Goal: Transaction & Acquisition: Purchase product/service

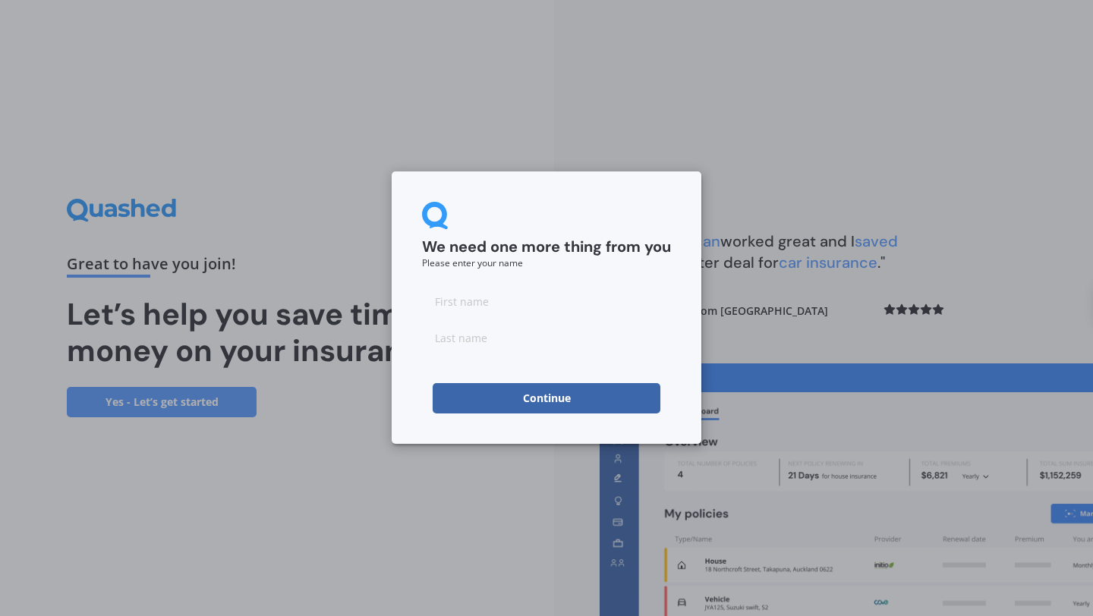
click at [483, 309] on input at bounding box center [546, 301] width 249 height 30
type input "[PERSON_NAME]"
click at [435, 344] on input at bounding box center [546, 337] width 249 height 30
type input "[PERSON_NAME]"
click at [502, 387] on button "Continue" at bounding box center [546, 398] width 228 height 30
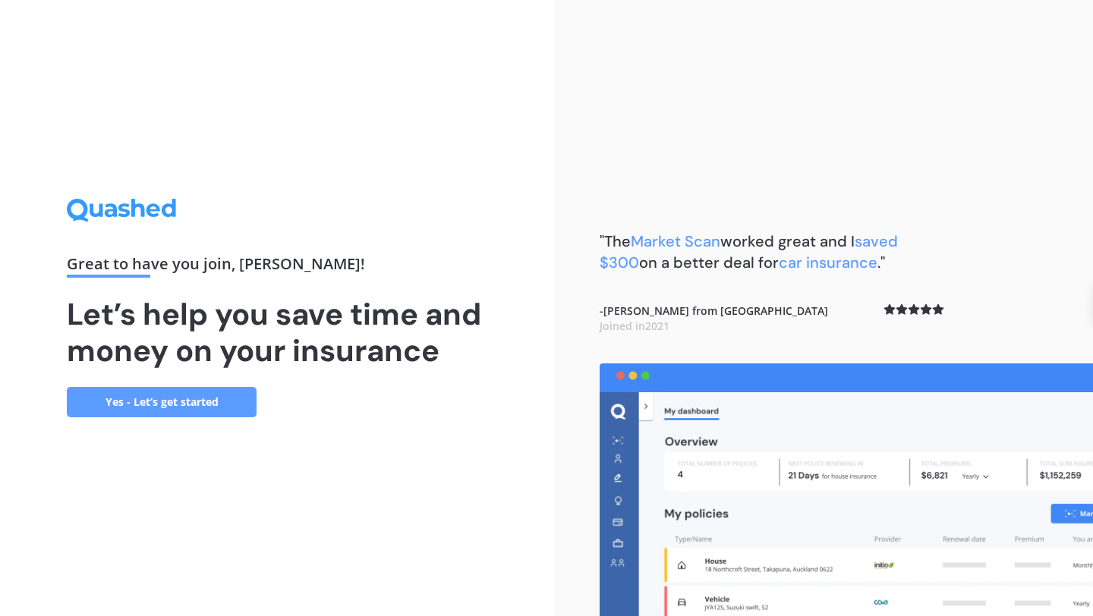
click at [180, 388] on link "Yes - Let’s get started" at bounding box center [162, 402] width 190 height 30
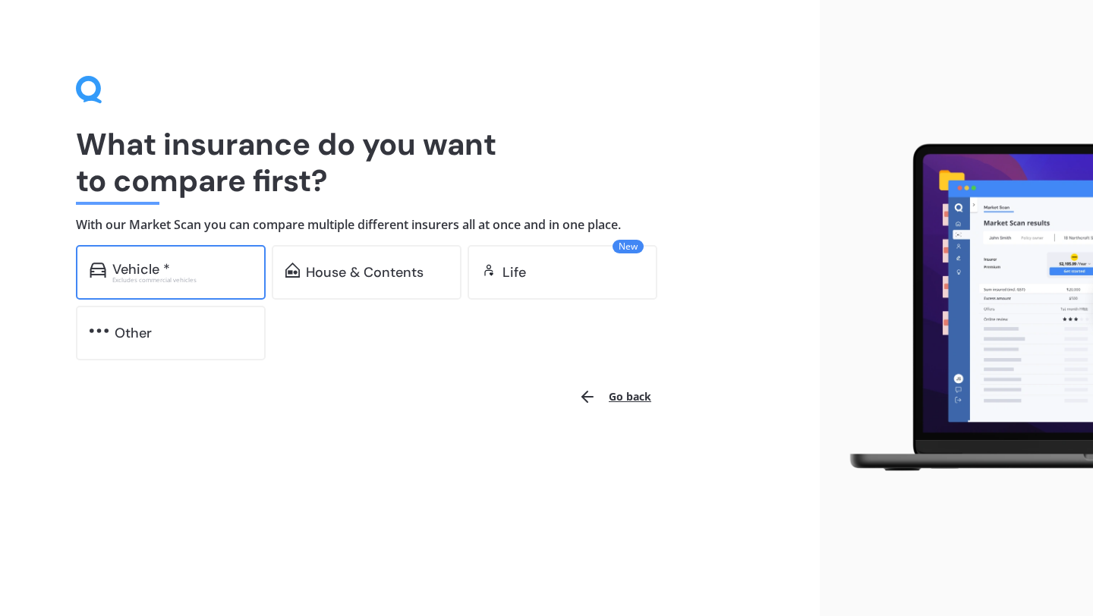
click at [193, 266] on div "Vehicle *" at bounding box center [182, 269] width 140 height 15
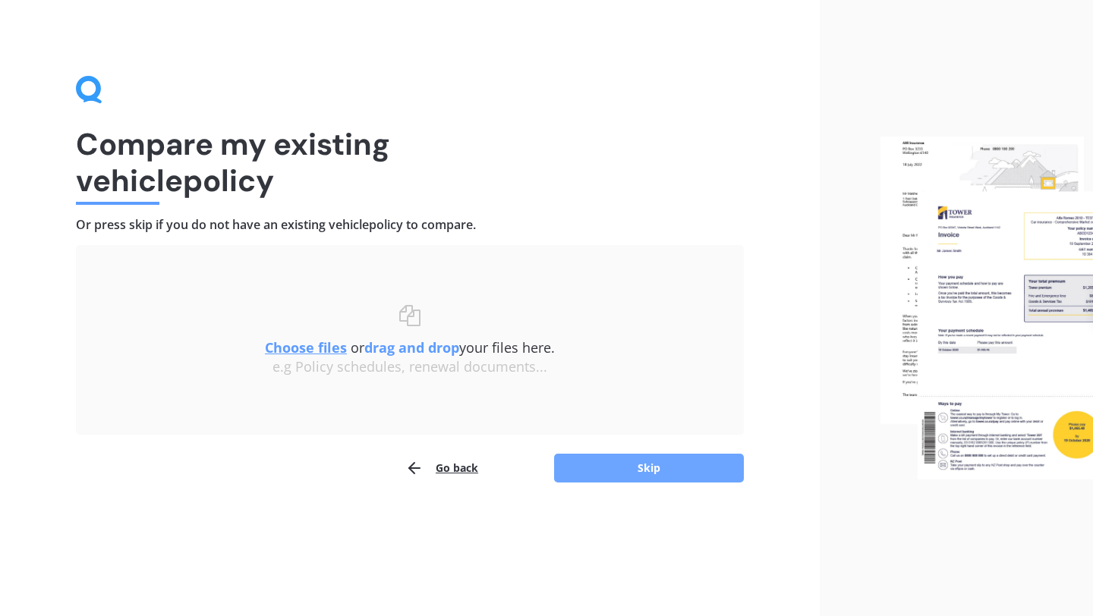
click at [594, 470] on button "Skip" at bounding box center [649, 468] width 190 height 29
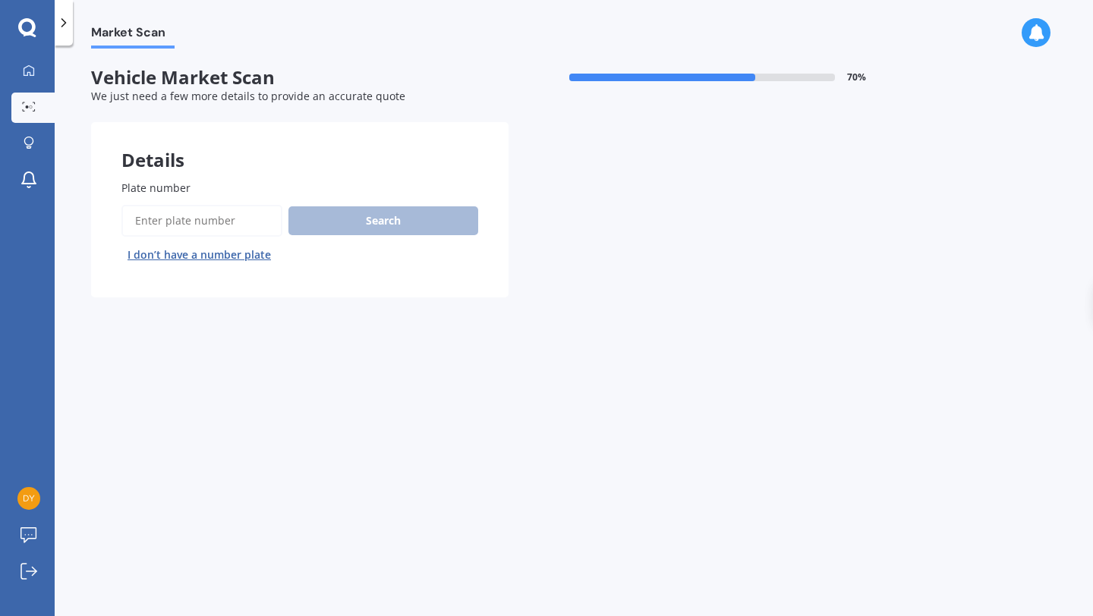
click at [218, 224] on input "Plate number" at bounding box center [201, 221] width 161 height 32
type input "NSU908"
click at [351, 222] on button "Search" at bounding box center [383, 220] width 190 height 29
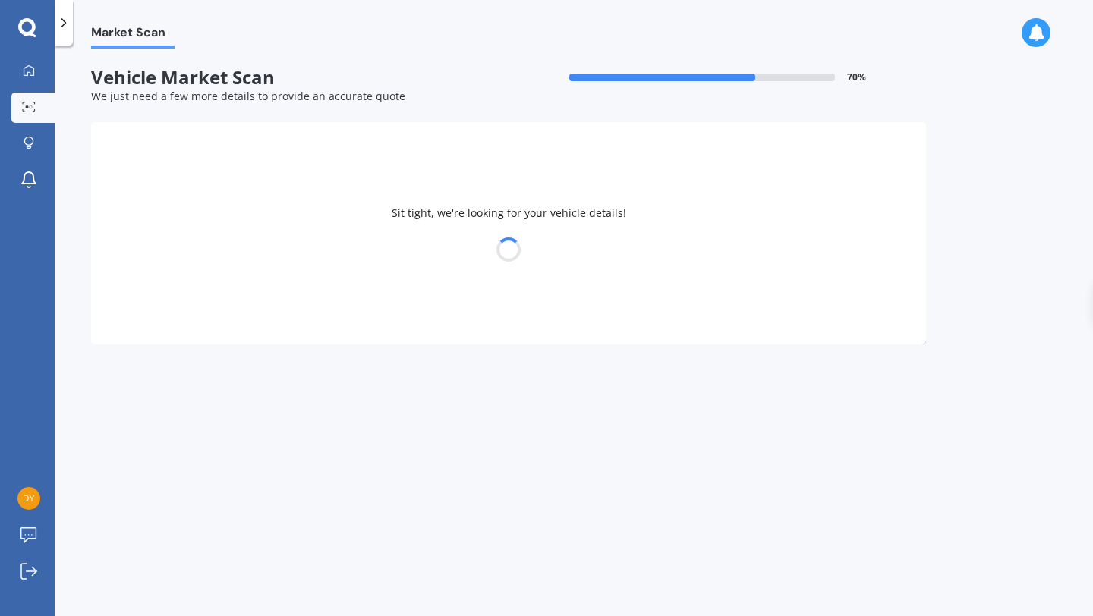
select select "MITSUBISHI"
select select "PAJERO"
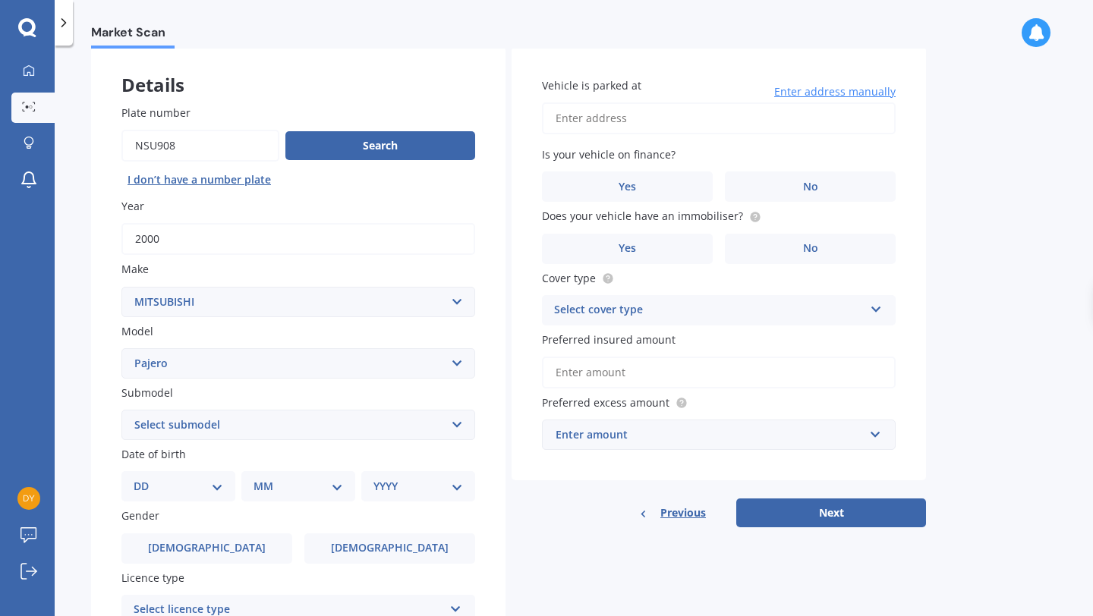
scroll to position [67, 0]
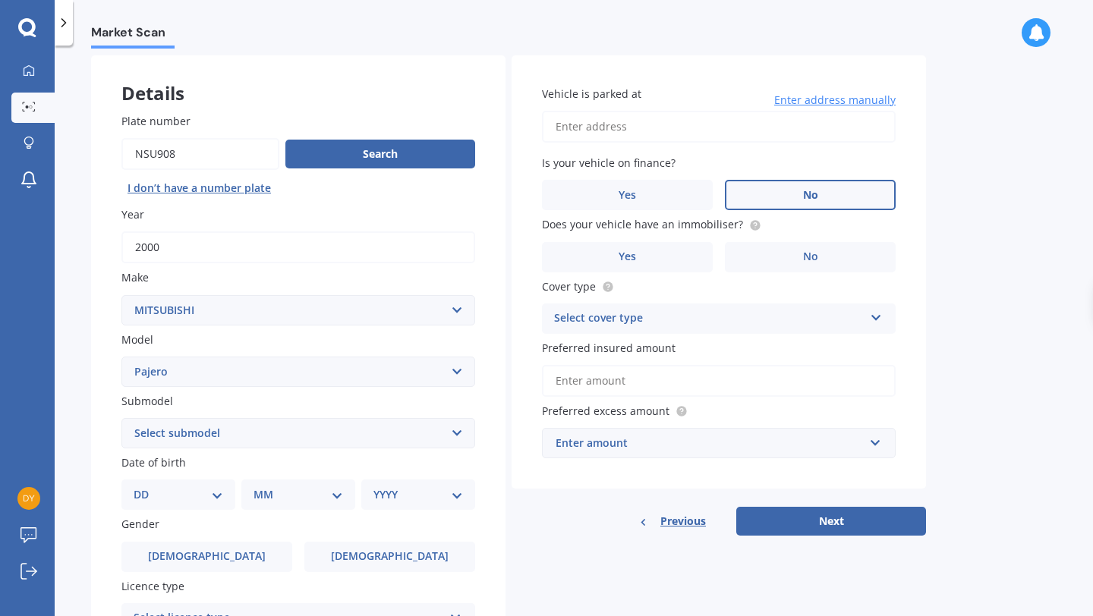
click at [771, 192] on label "No" at bounding box center [810, 195] width 171 height 30
click at [0, 0] on input "No" at bounding box center [0, 0] width 0 height 0
click at [782, 259] on label "No" at bounding box center [810, 257] width 171 height 30
click at [0, 0] on input "No" at bounding box center [0, 0] width 0 height 0
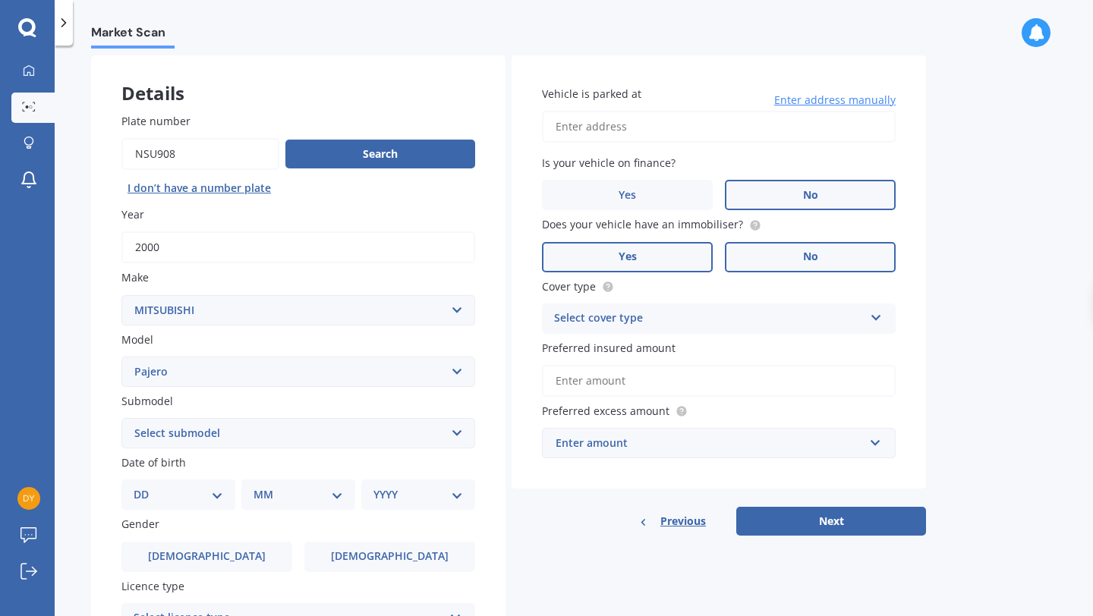
click at [621, 259] on span "Yes" at bounding box center [627, 256] width 18 height 13
click at [0, 0] on input "Yes" at bounding box center [0, 0] width 0 height 0
click at [655, 131] on input "Vehicle is parked at" at bounding box center [719, 127] width 354 height 32
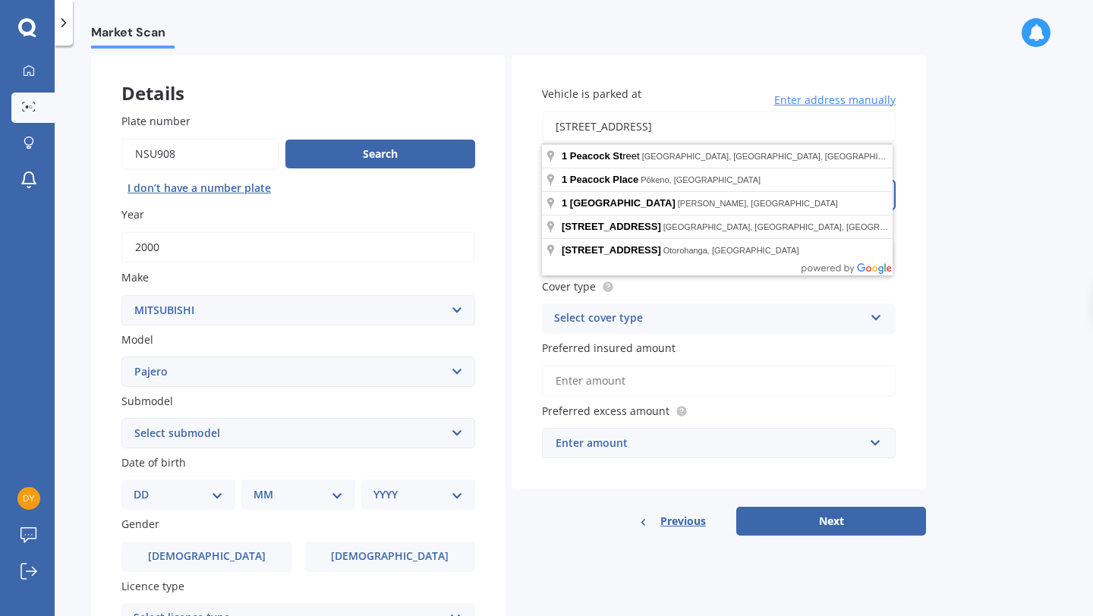
type input "[STREET_ADDRESS]"
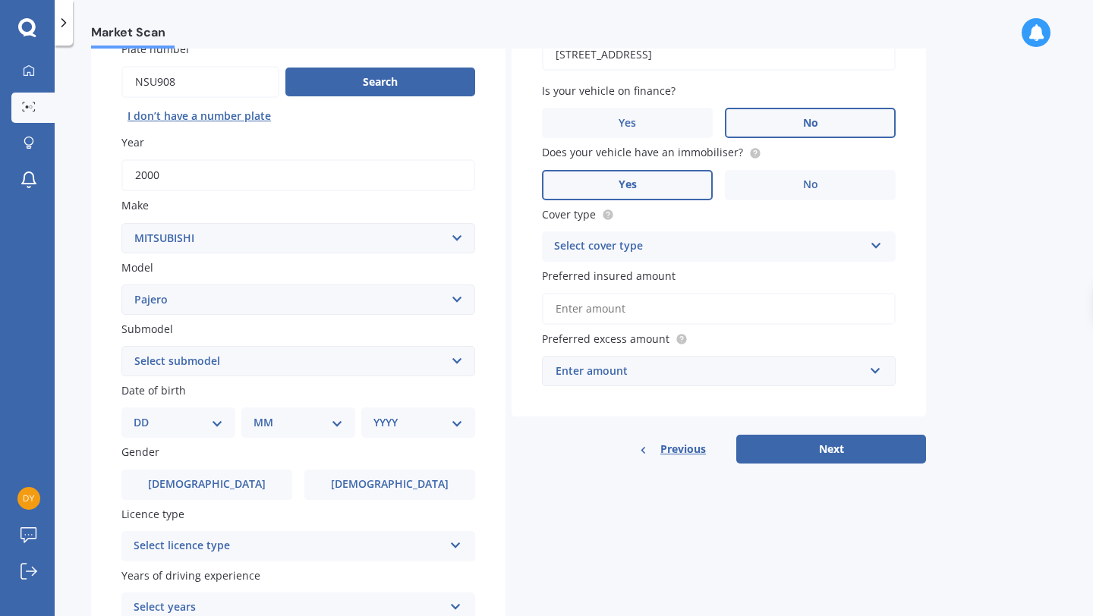
scroll to position [156, 0]
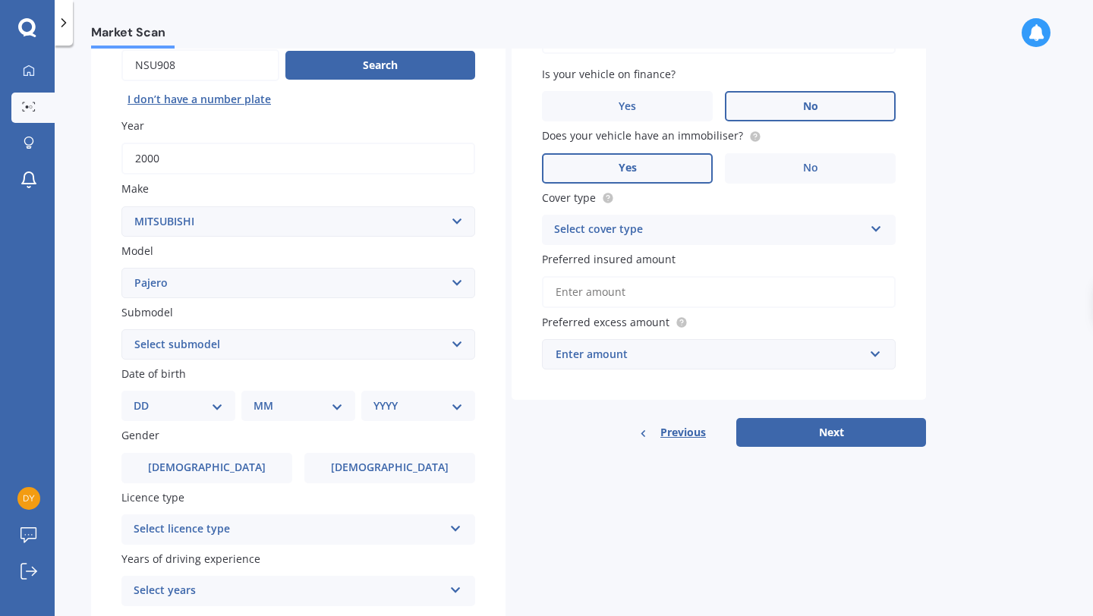
click at [647, 245] on div "Select cover type Comprehensive Third Party, Fire & Theft Third Party" at bounding box center [719, 230] width 354 height 30
click at [648, 237] on div "Comprehensive" at bounding box center [709, 230] width 310 height 18
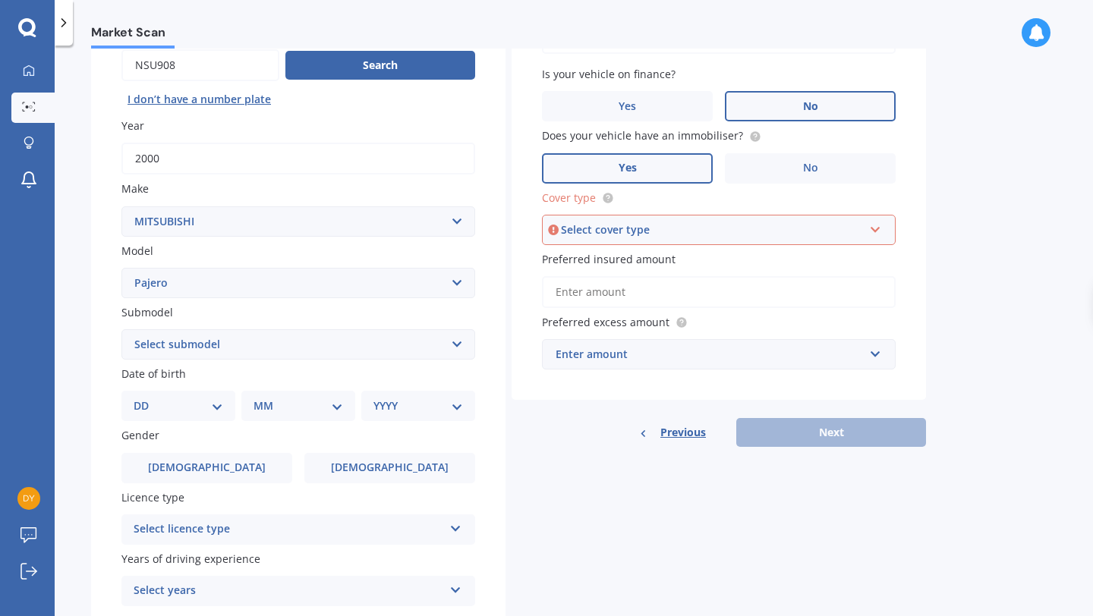
click at [646, 289] on input "Preferred insured amount" at bounding box center [719, 292] width 354 height 32
click at [646, 288] on input "Preferred insured amount" at bounding box center [719, 292] width 354 height 32
click at [645, 243] on div "Select cover type Comprehensive Third Party, Fire & Theft Third Party" at bounding box center [719, 230] width 354 height 30
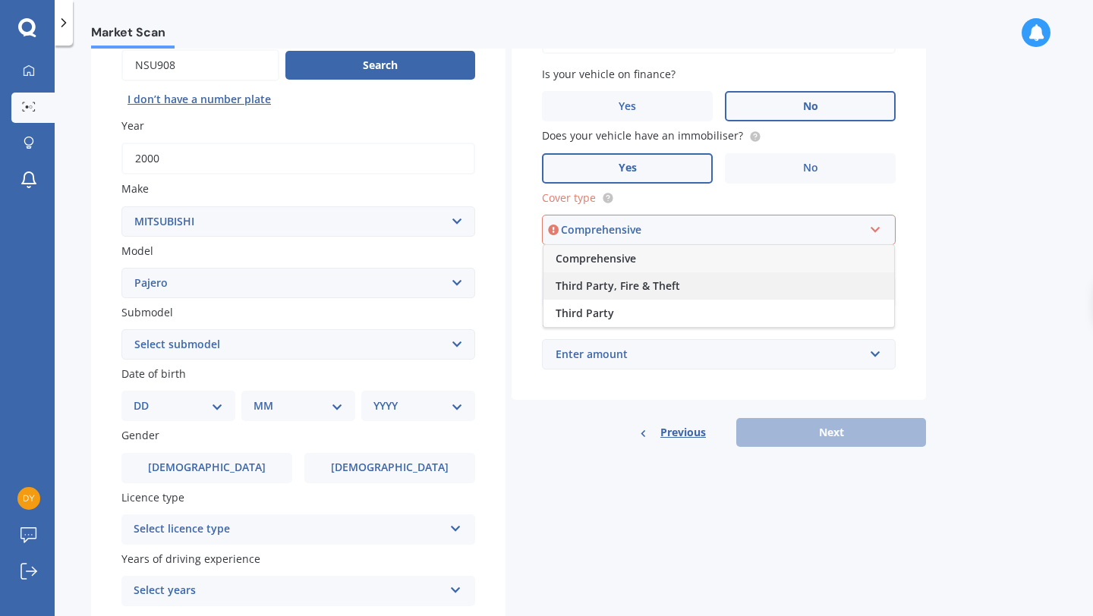
click at [649, 288] on span "Third Party, Fire & Theft" at bounding box center [617, 285] width 124 height 14
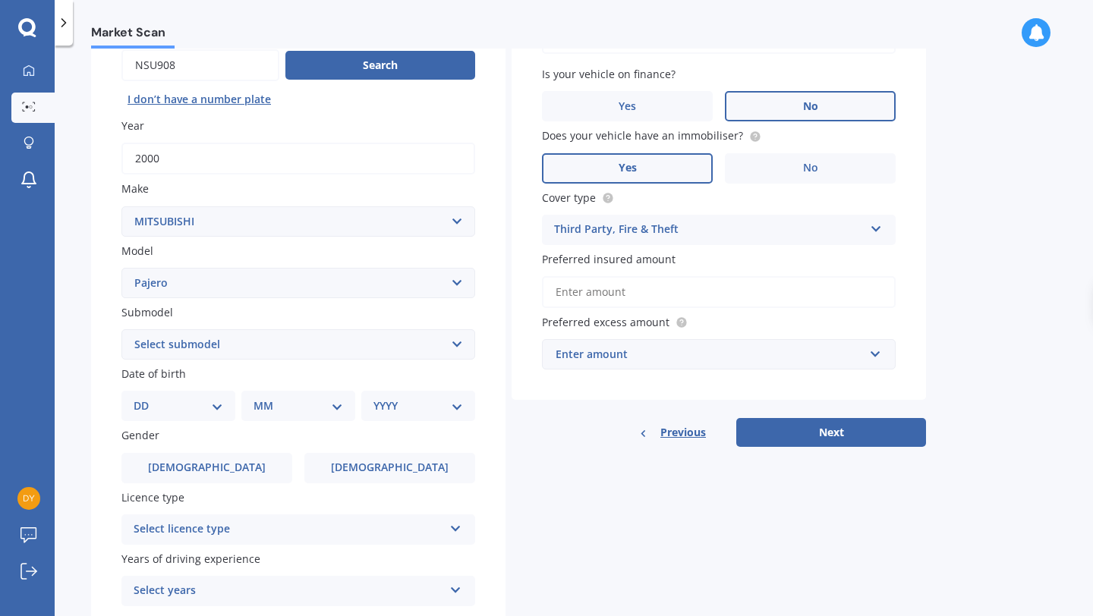
click at [568, 445] on div "Previous Next" at bounding box center [718, 432] width 414 height 29
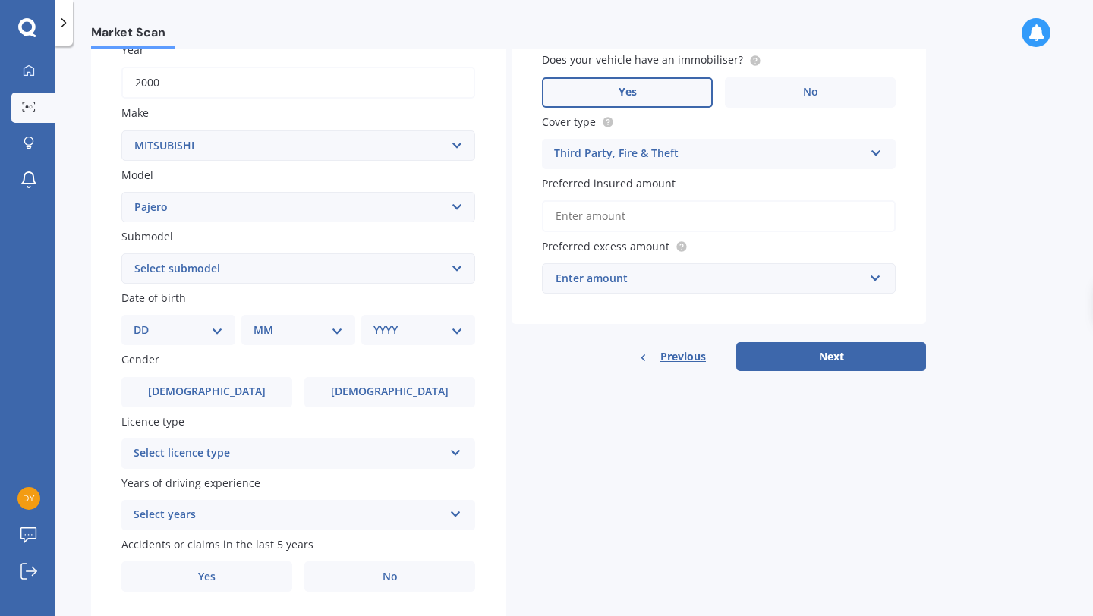
scroll to position [198, 0]
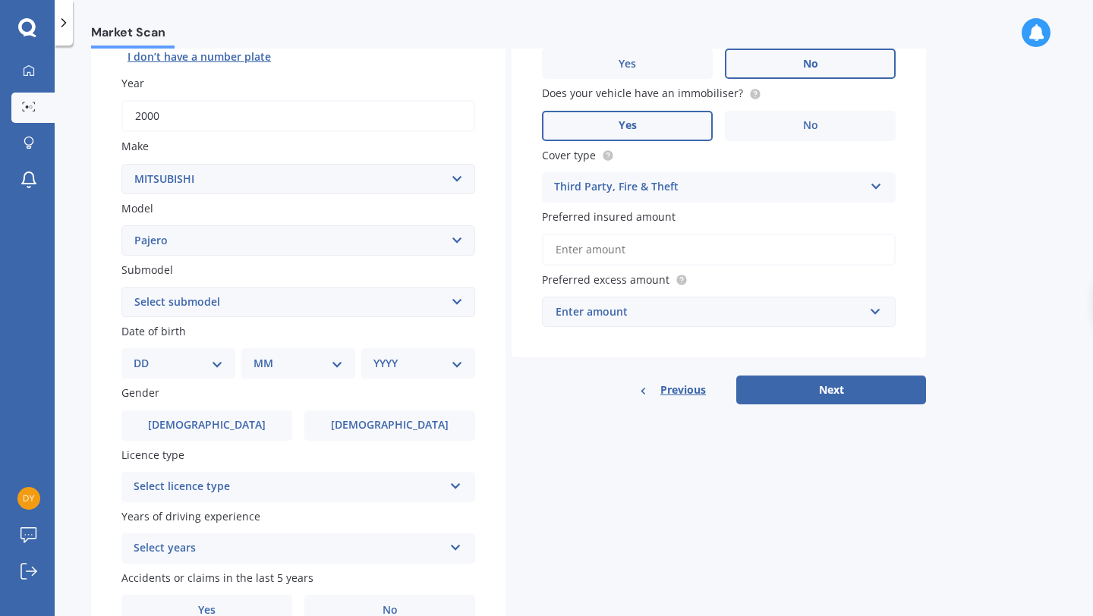
click at [278, 301] on select "Select submodel (All other diesel) (All other petrol) Exceed 3.2 Turbo Diesel E…" at bounding box center [298, 302] width 354 height 30
select select "SWB V6"
click at [121, 288] on select "Select submodel (All other diesel) (All other petrol) Exceed 3.2 Turbo Diesel E…" at bounding box center [298, 302] width 354 height 30
click at [540, 455] on div "Details Plate number Search I don’t have a number plate Year [DATE] Make Select…" at bounding box center [508, 290] width 835 height 732
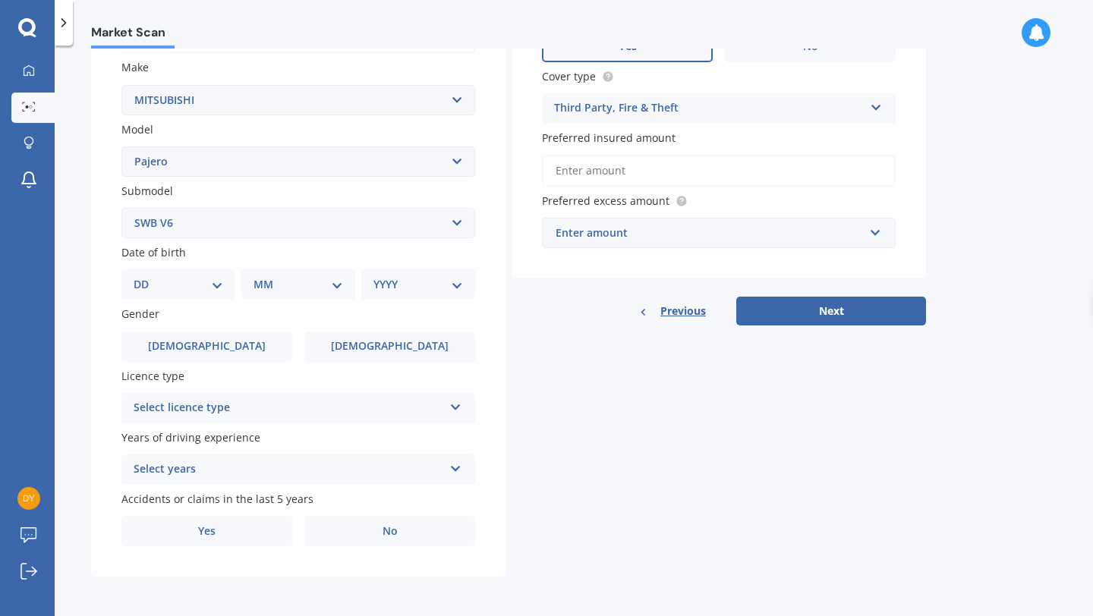
click at [173, 262] on div "Date of birth DD 01 02 03 04 05 06 07 08 09 10 11 12 13 14 15 16 17 18 19 20 21…" at bounding box center [298, 271] width 354 height 55
click at [187, 290] on select "DD 01 02 03 04 05 06 07 08 09 10 11 12 13 14 15 16 17 18 19 20 21 22 23 24 25 2…" at bounding box center [179, 284] width 90 height 17
select select "16"
click at [146, 276] on select "DD 01 02 03 04 05 06 07 08 09 10 11 12 13 14 15 16 17 18 19 20 21 22 23 24 25 2…" at bounding box center [179, 284] width 90 height 17
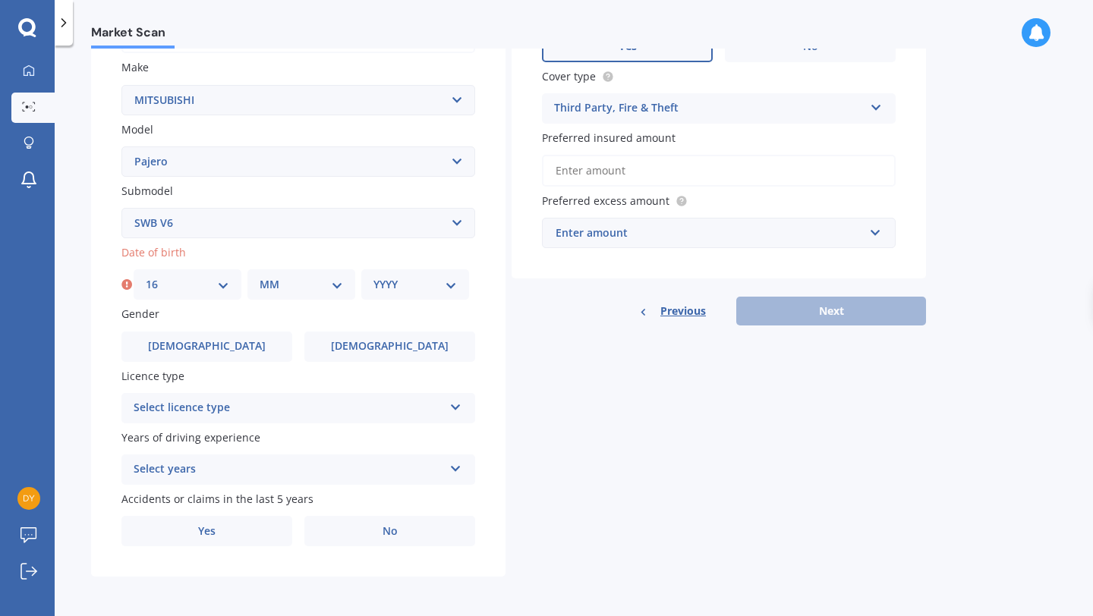
click at [276, 283] on select "MM 01 02 03 04 05 06 07 08 09 10 11 12" at bounding box center [300, 284] width 83 height 17
select select "07"
click at [259, 276] on select "MM 01 02 03 04 05 06 07 08 09 10 11 12" at bounding box center [300, 284] width 83 height 17
click at [420, 278] on select "YYYY 2025 2024 2023 2022 2021 2020 2019 2018 2017 2016 2015 2014 2013 2012 2011…" at bounding box center [414, 284] width 83 height 17
select select "2008"
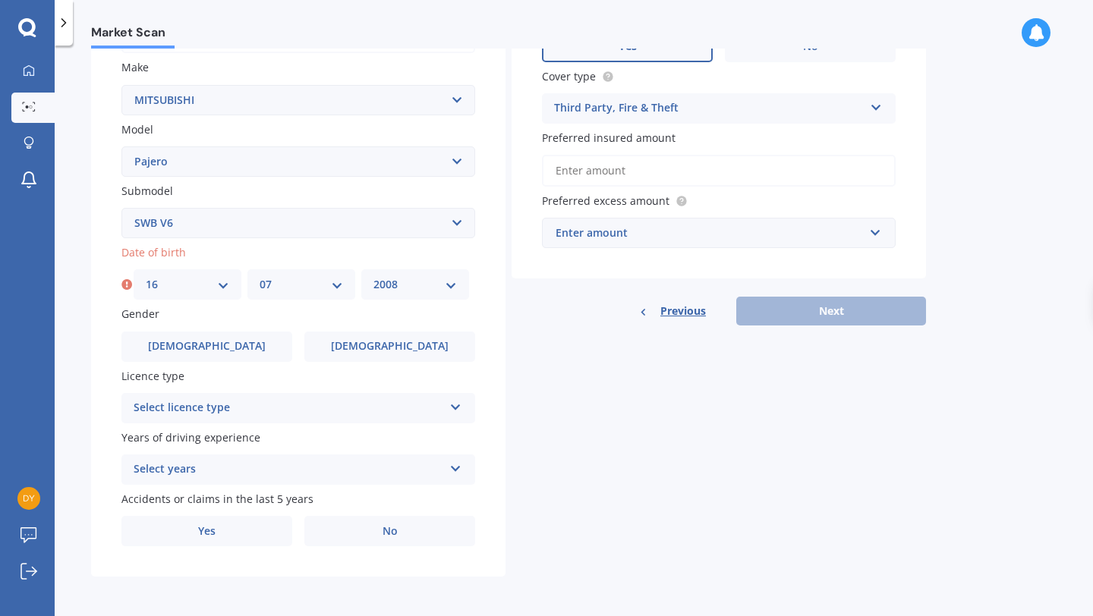
click at [373, 276] on select "YYYY 2025 2024 2023 2022 2021 2020 2019 2018 2017 2016 2015 2014 2013 2012 2011…" at bounding box center [414, 284] width 83 height 17
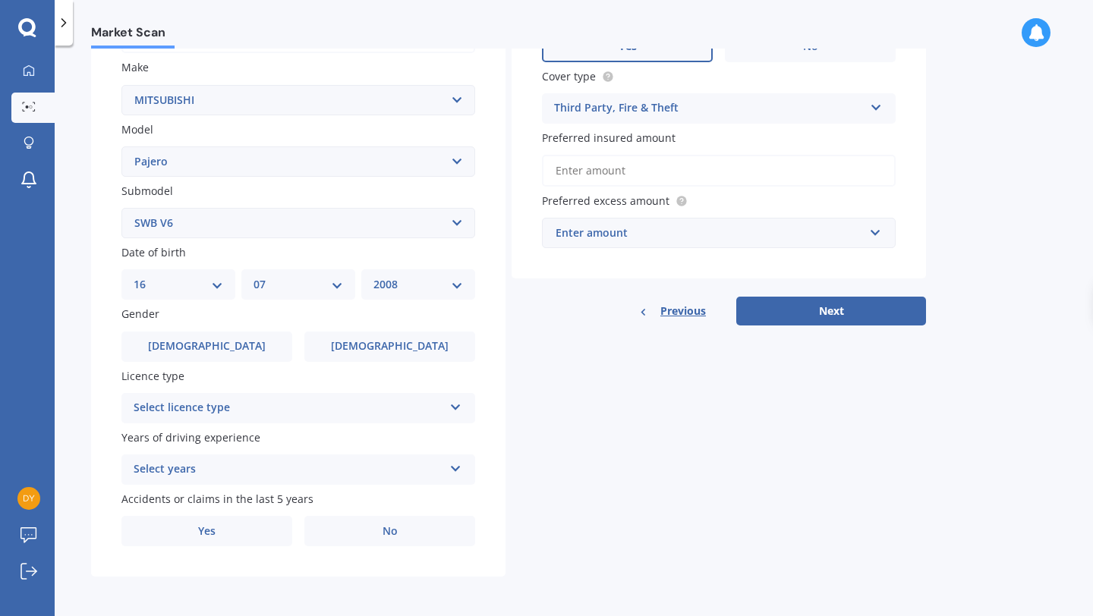
click at [629, 485] on div "Details Plate number Search I don’t have a number plate Year [DATE] Make Select…" at bounding box center [508, 211] width 835 height 732
click at [248, 342] on label "[DEMOGRAPHIC_DATA]" at bounding box center [206, 347] width 171 height 30
click at [0, 0] on input "[DEMOGRAPHIC_DATA]" at bounding box center [0, 0] width 0 height 0
click at [269, 404] on div "Select licence type" at bounding box center [289, 408] width 310 height 18
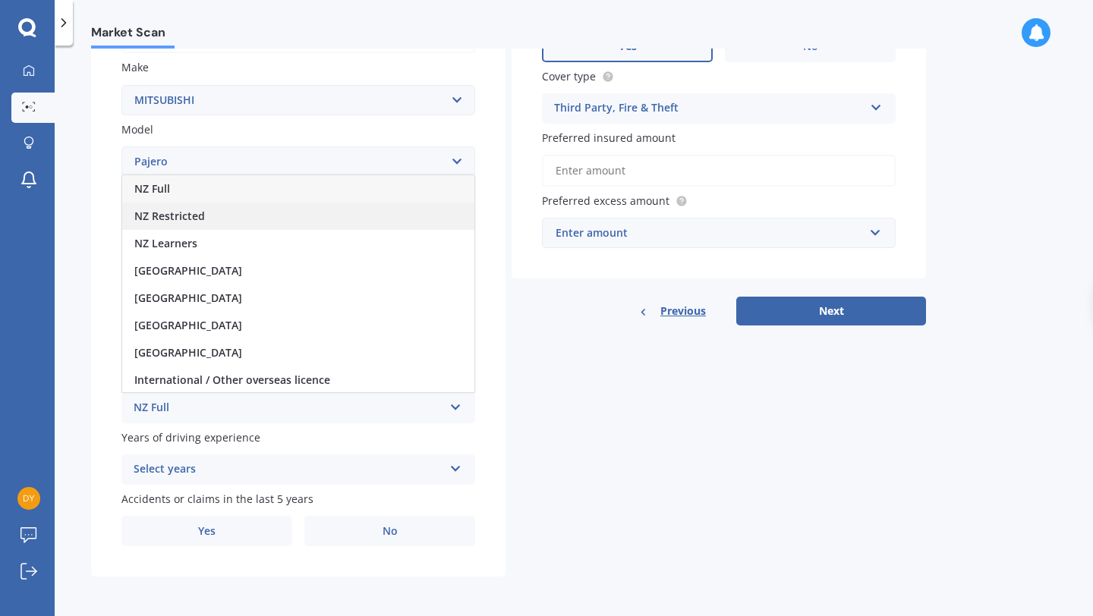
click at [219, 222] on div "NZ Restricted" at bounding box center [298, 216] width 352 height 27
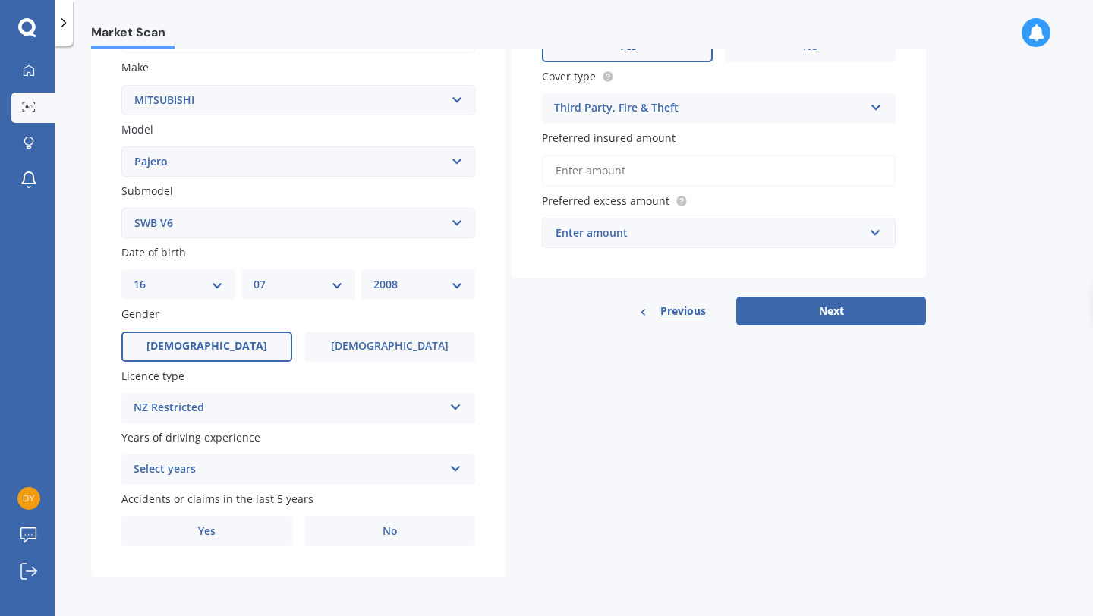
click at [291, 467] on div "Select years" at bounding box center [289, 470] width 310 height 18
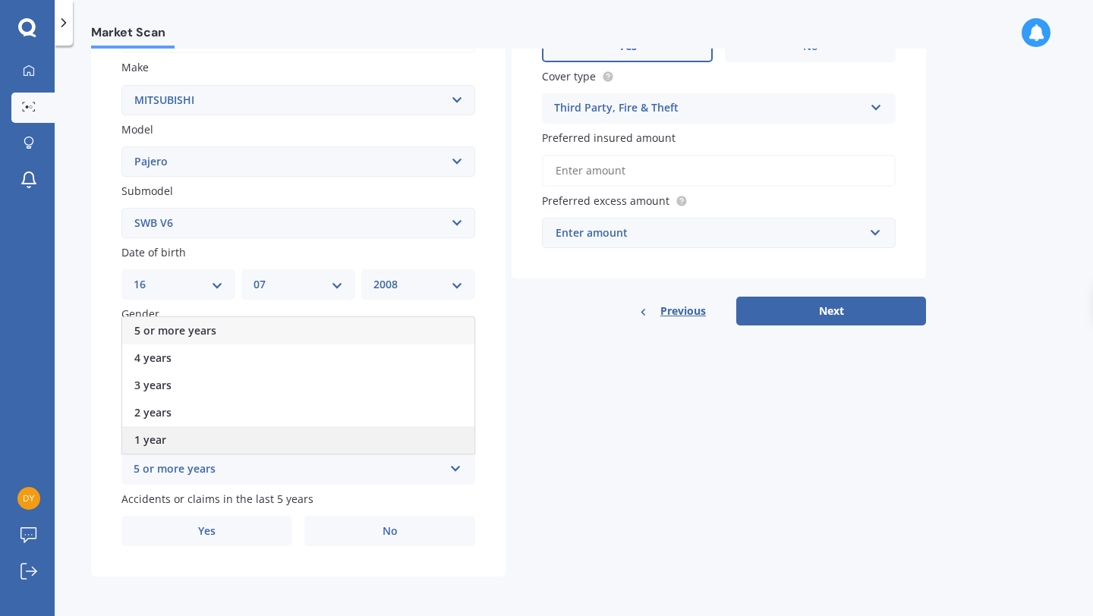
click at [178, 443] on div "1 year" at bounding box center [298, 439] width 352 height 27
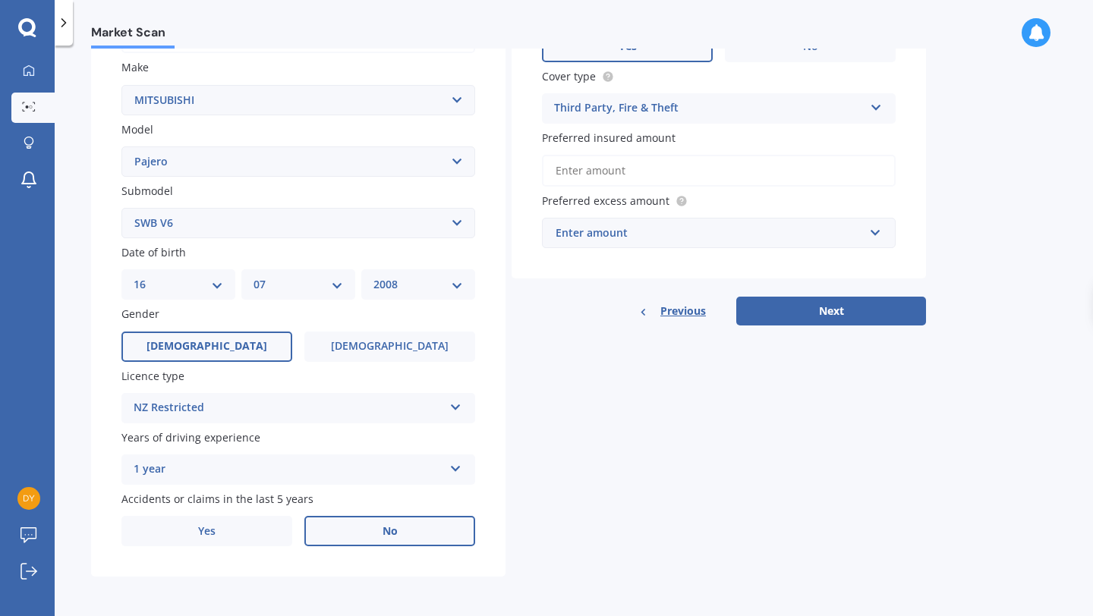
click at [338, 529] on label "No" at bounding box center [389, 531] width 171 height 30
click at [0, 0] on input "No" at bounding box center [0, 0] width 0 height 0
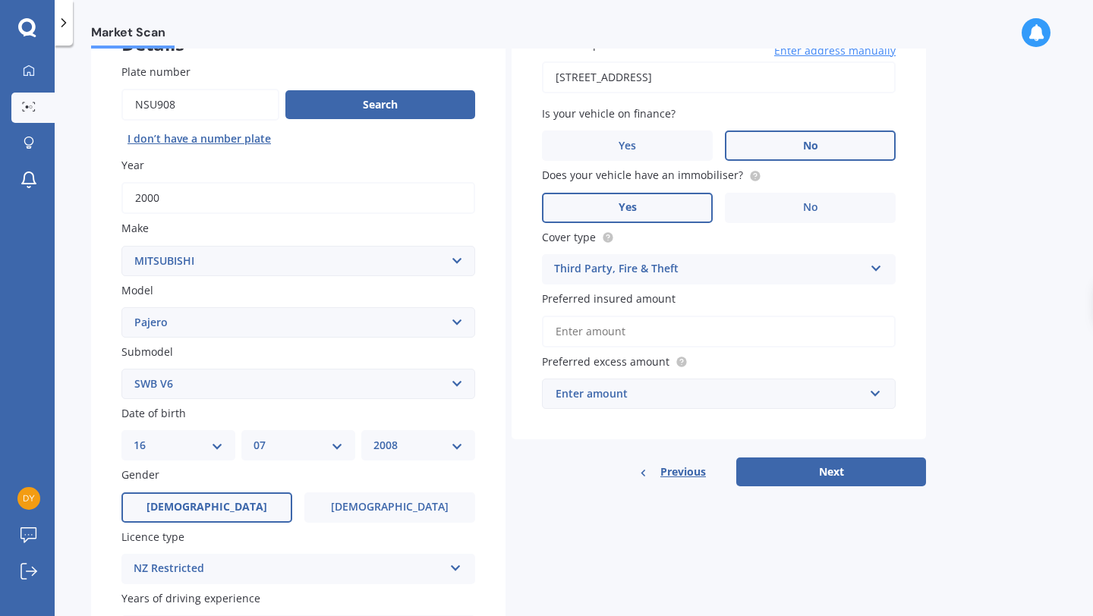
scroll to position [102, 0]
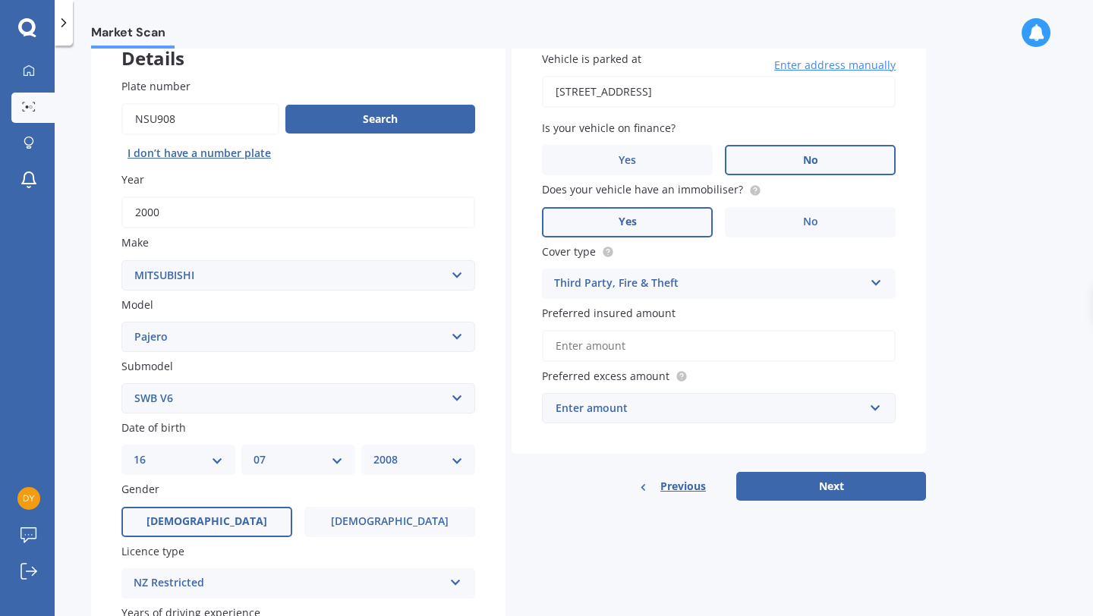
click at [634, 351] on input "Preferred insured amount" at bounding box center [719, 346] width 354 height 32
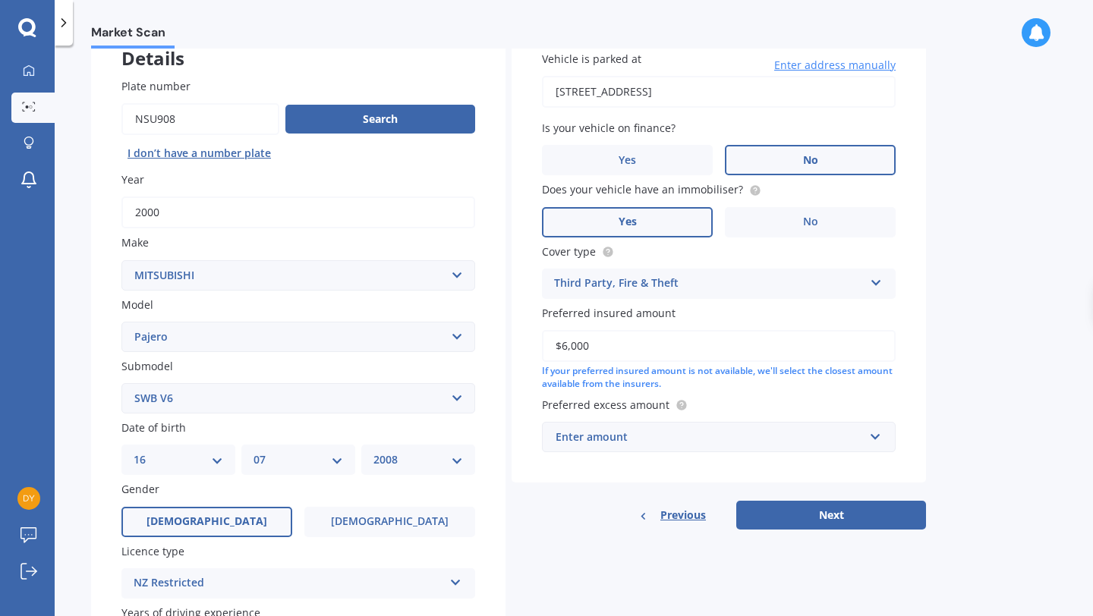
type input "$6,000"
click at [822, 388] on div "If your preferred insured amount is not available, we'll select the closest amo…" at bounding box center [719, 378] width 354 height 26
click at [741, 395] on div "Vehicle is parked at [STREET_ADDRESS] Enter address manually Is your vehicle on…" at bounding box center [718, 251] width 414 height 462
click at [685, 430] on div "Enter amount" at bounding box center [709, 437] width 308 height 17
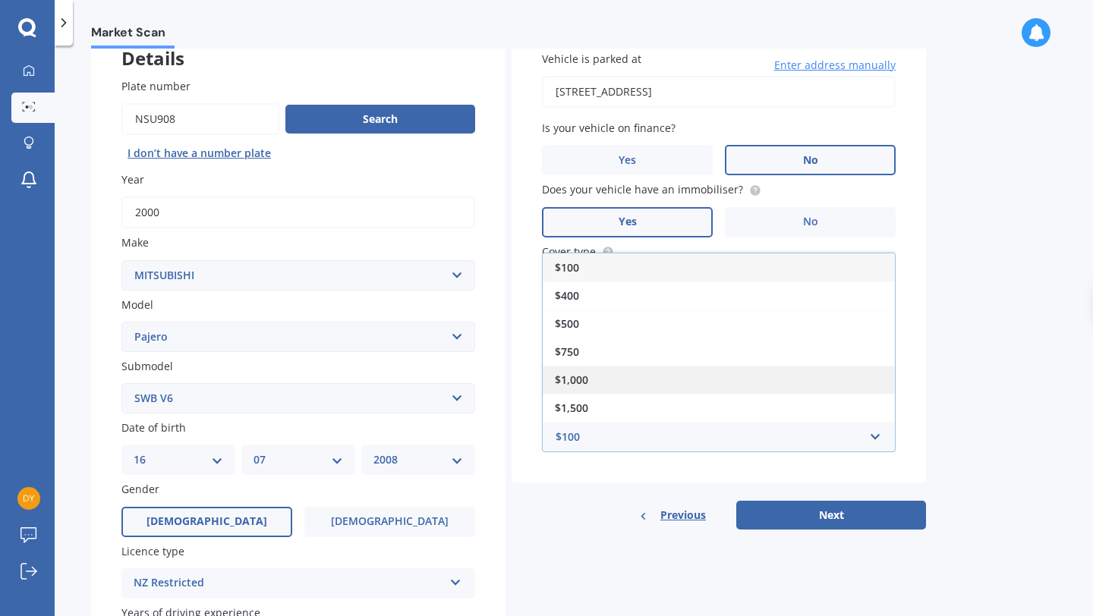
click at [653, 368] on div "$1,000" at bounding box center [718, 380] width 352 height 28
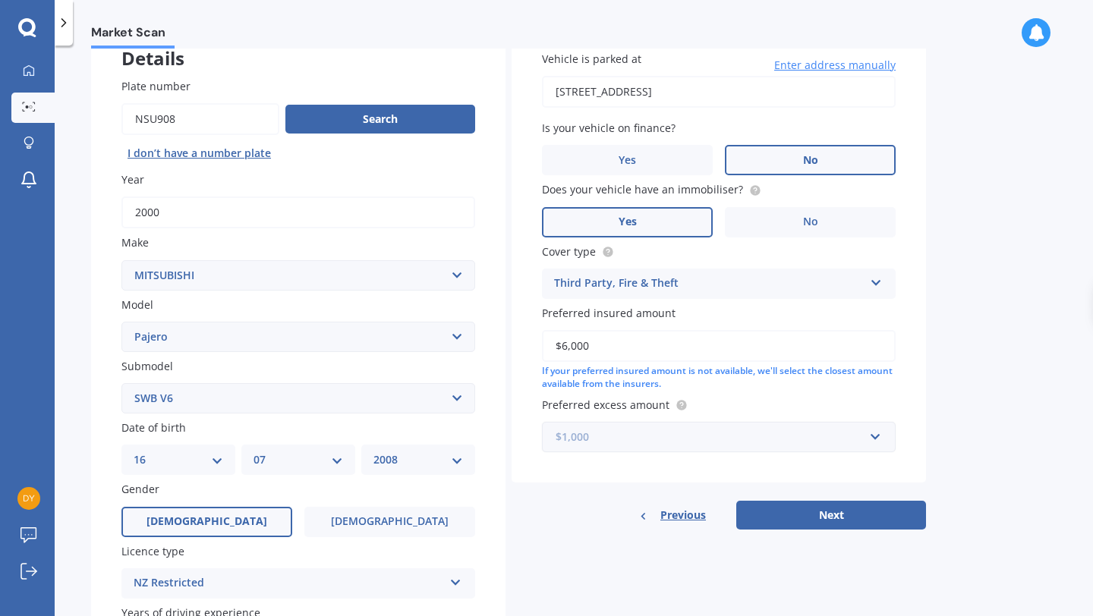
click at [671, 424] on input "text" at bounding box center [713, 437] width 340 height 29
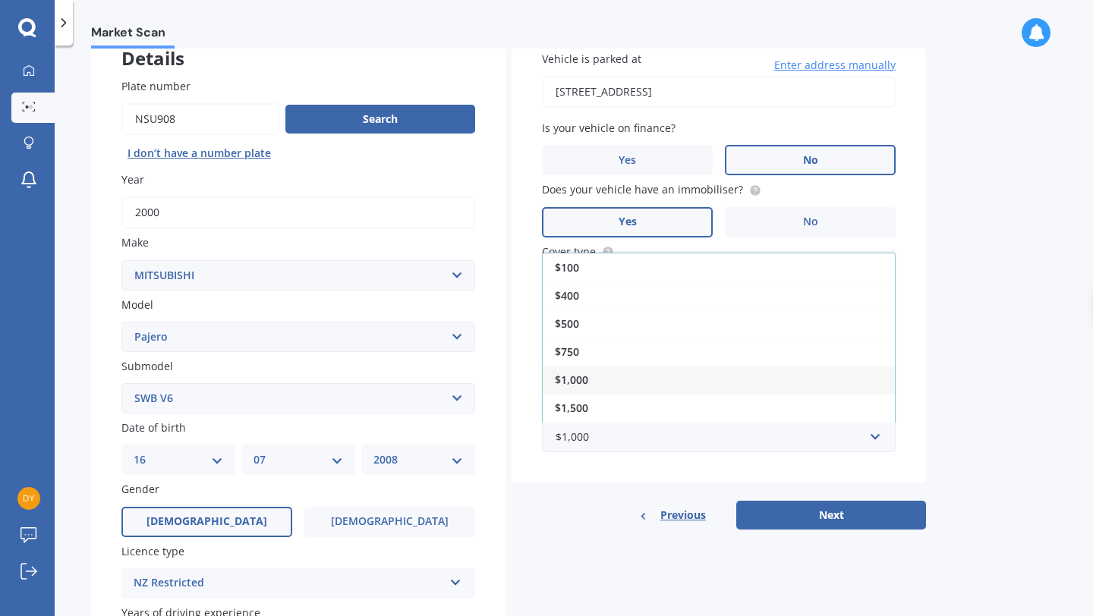
click at [995, 418] on div "Market Scan Vehicle Market Scan 70 % We just need a few more details to provide…" at bounding box center [574, 334] width 1038 height 571
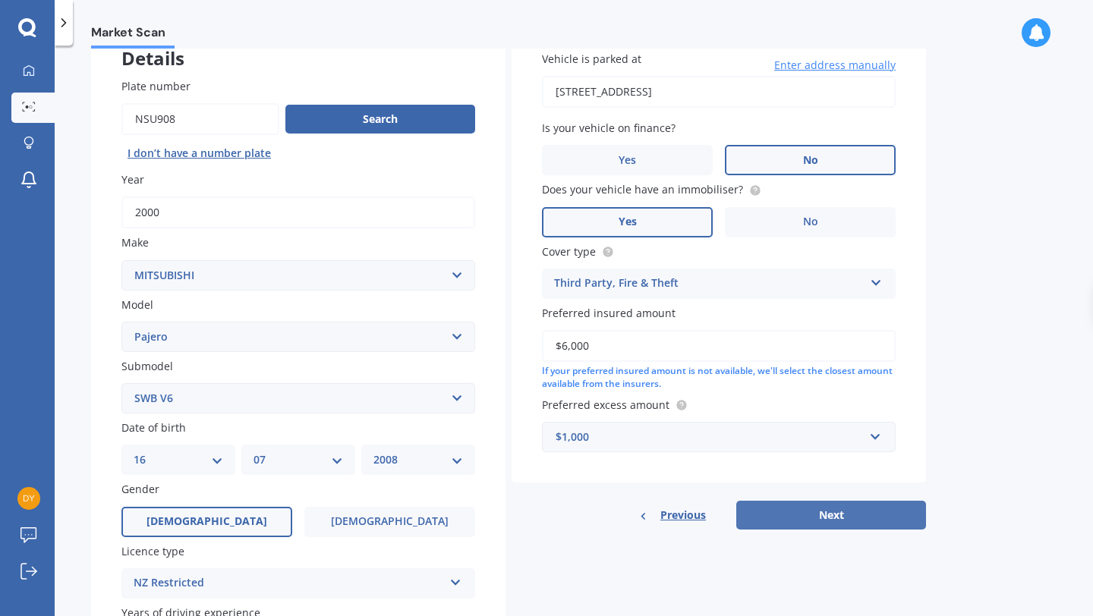
click at [887, 512] on button "Next" at bounding box center [831, 515] width 190 height 29
select select "16"
select select "07"
select select "2008"
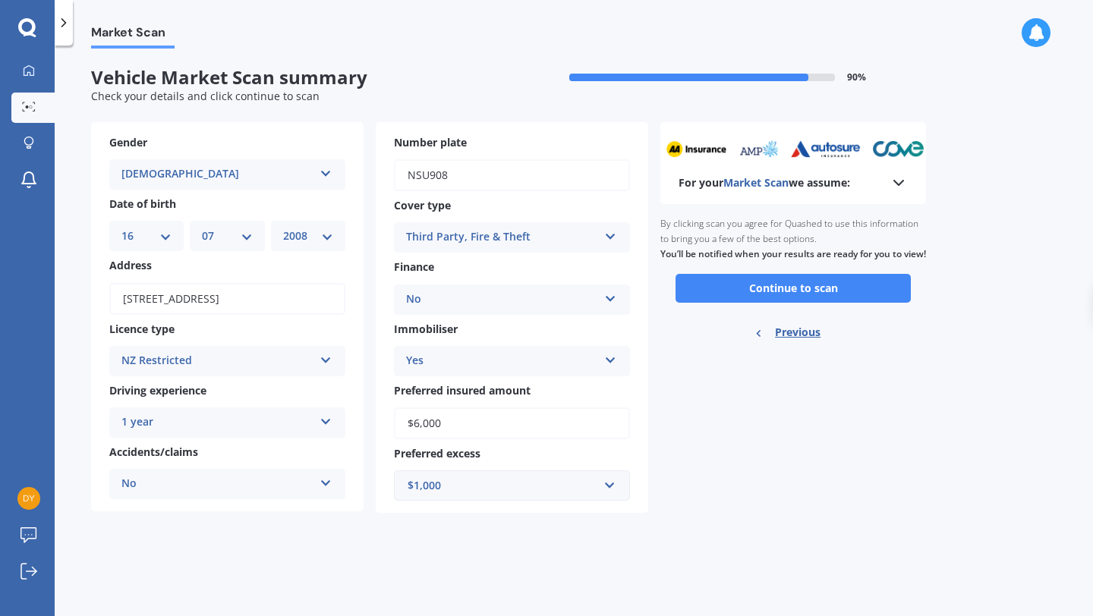
scroll to position [0, 0]
click at [760, 303] on button "Continue to scan" at bounding box center [792, 288] width 235 height 29
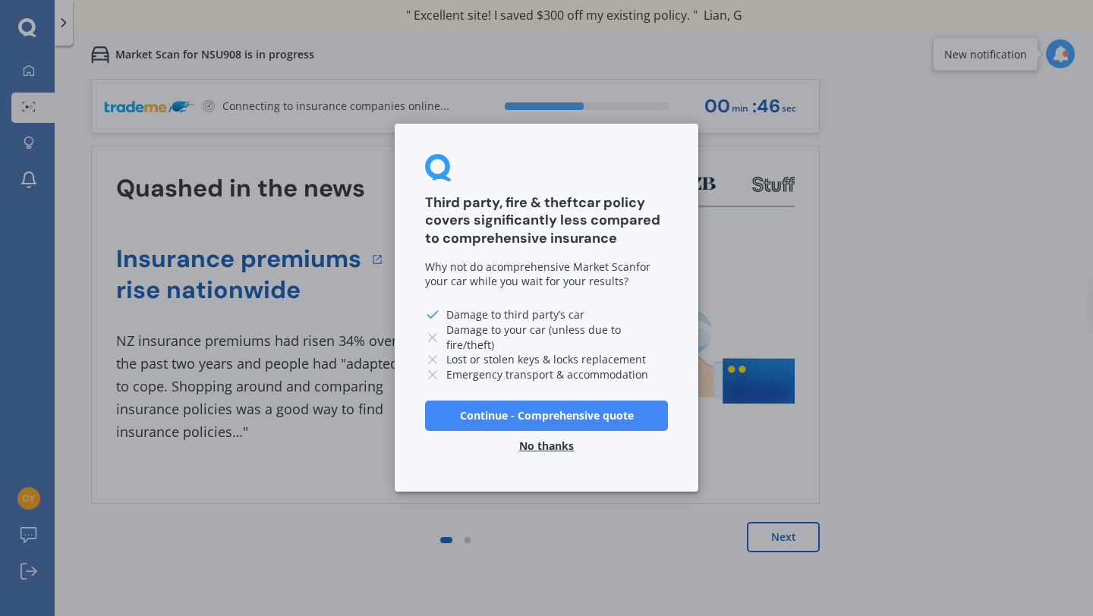
click at [643, 401] on button "Continue - Comprehensive quote" at bounding box center [546, 416] width 243 height 30
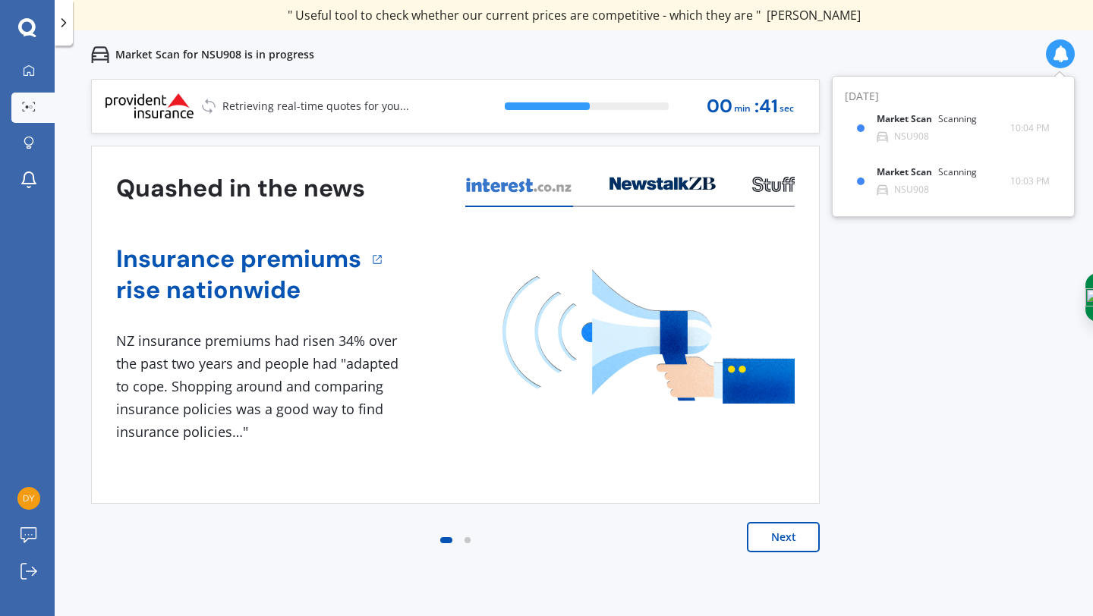
click at [941, 297] on div "Previous 80,000+ [DEMOGRAPHIC_DATA] consumers have signed up to shop and save t…" at bounding box center [574, 387] width 1038 height 616
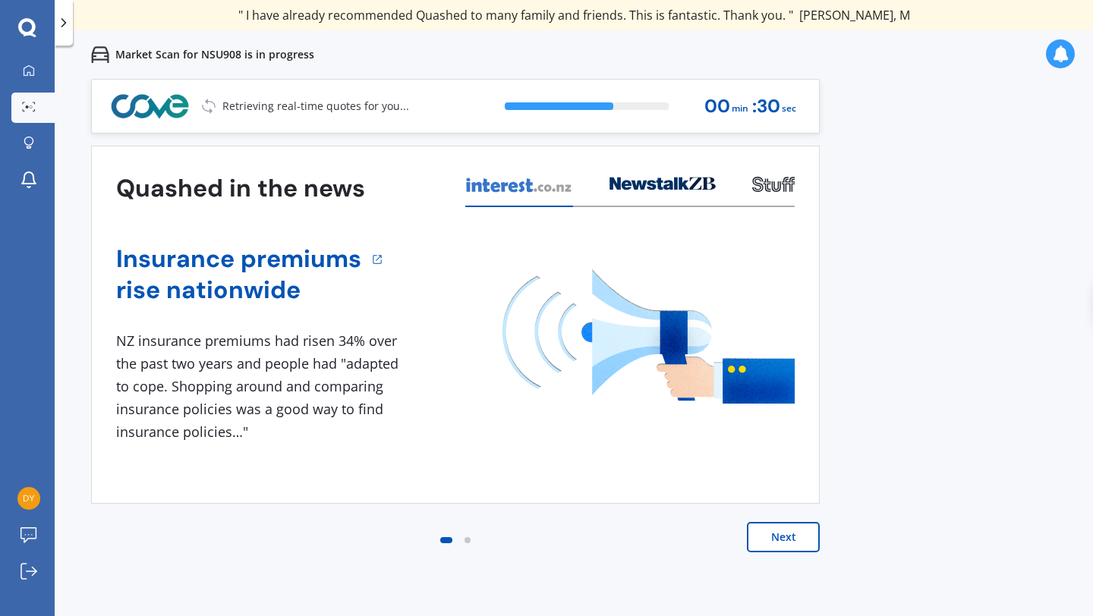
click at [756, 539] on button "Next" at bounding box center [783, 537] width 73 height 30
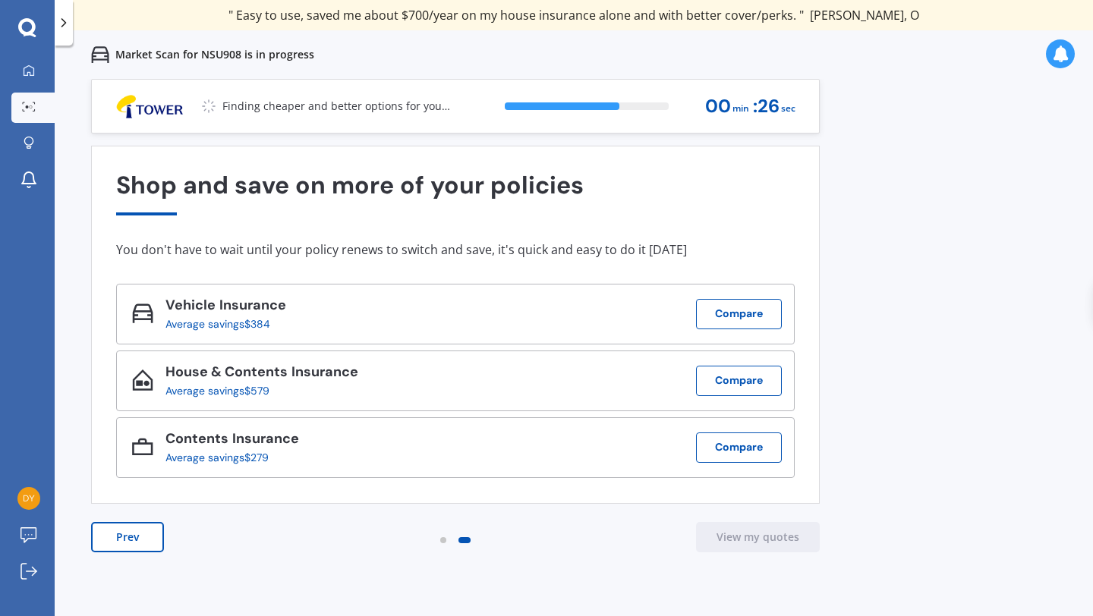
click at [124, 536] on button "Prev" at bounding box center [127, 537] width 73 height 30
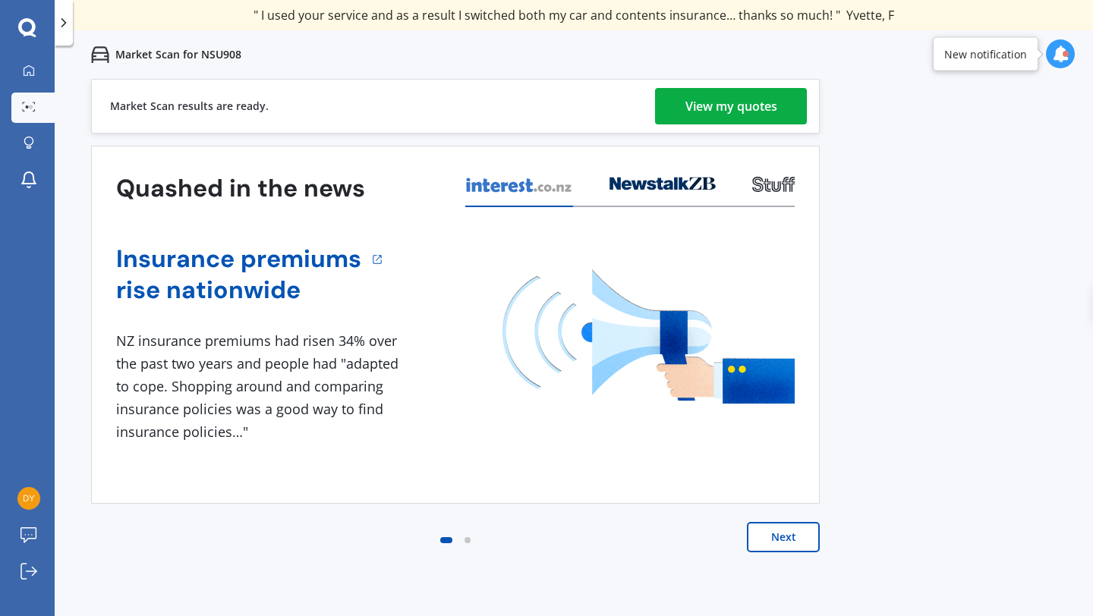
click at [772, 102] on div "View my quotes" at bounding box center [731, 106] width 92 height 36
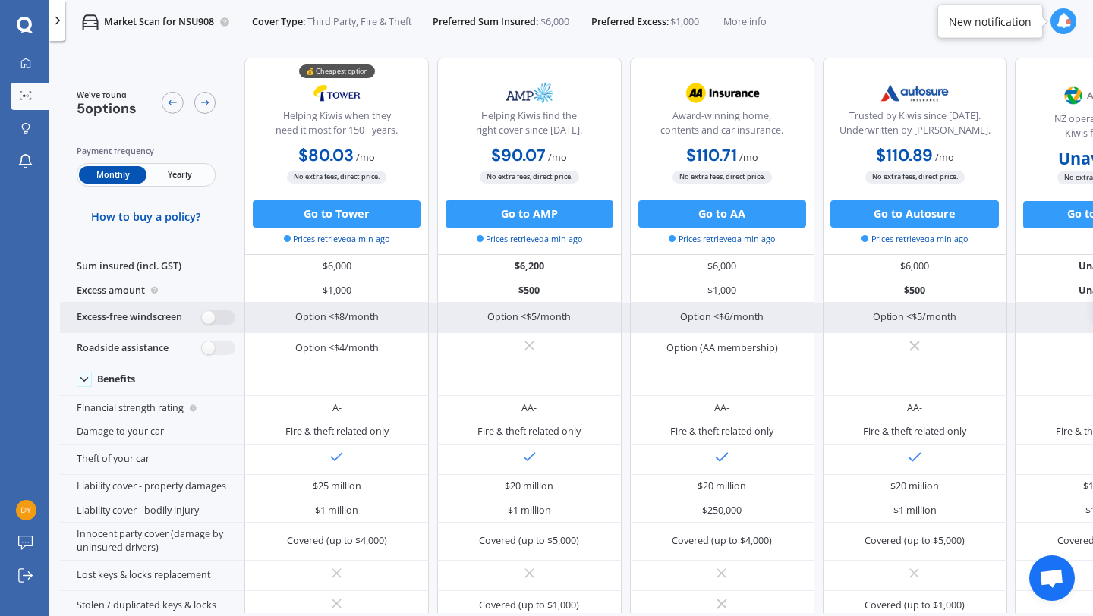
click at [214, 324] on div "Excess-free windscreen" at bounding box center [152, 318] width 184 height 30
click at [211, 316] on label at bounding box center [218, 317] width 33 height 14
radio input "true"
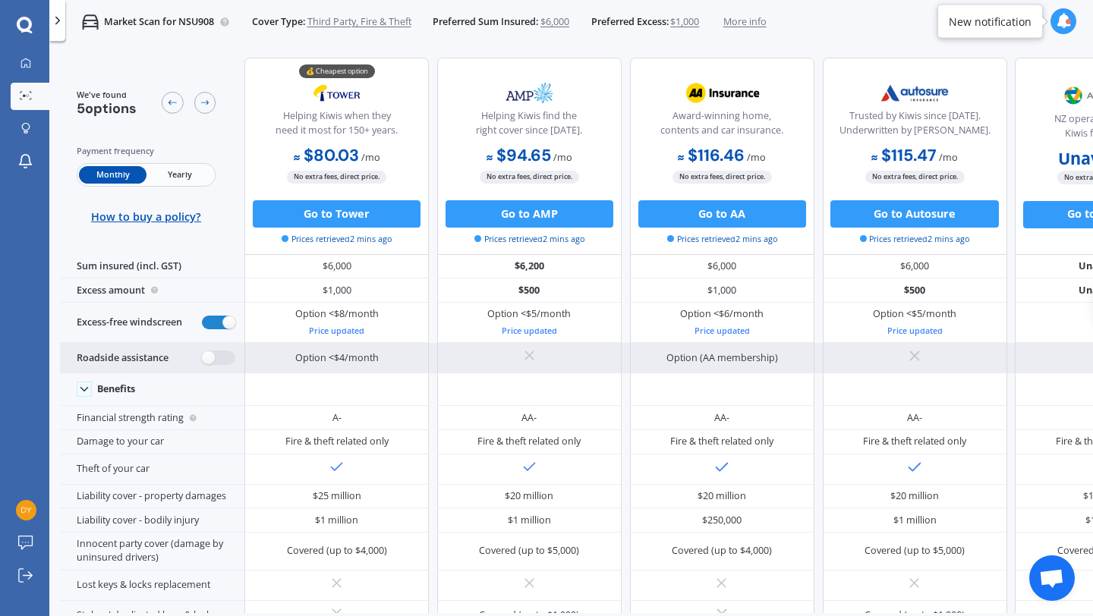
click at [219, 345] on div "Roadside assistance" at bounding box center [152, 358] width 184 height 30
click at [215, 354] on label at bounding box center [218, 358] width 33 height 14
radio input "true"
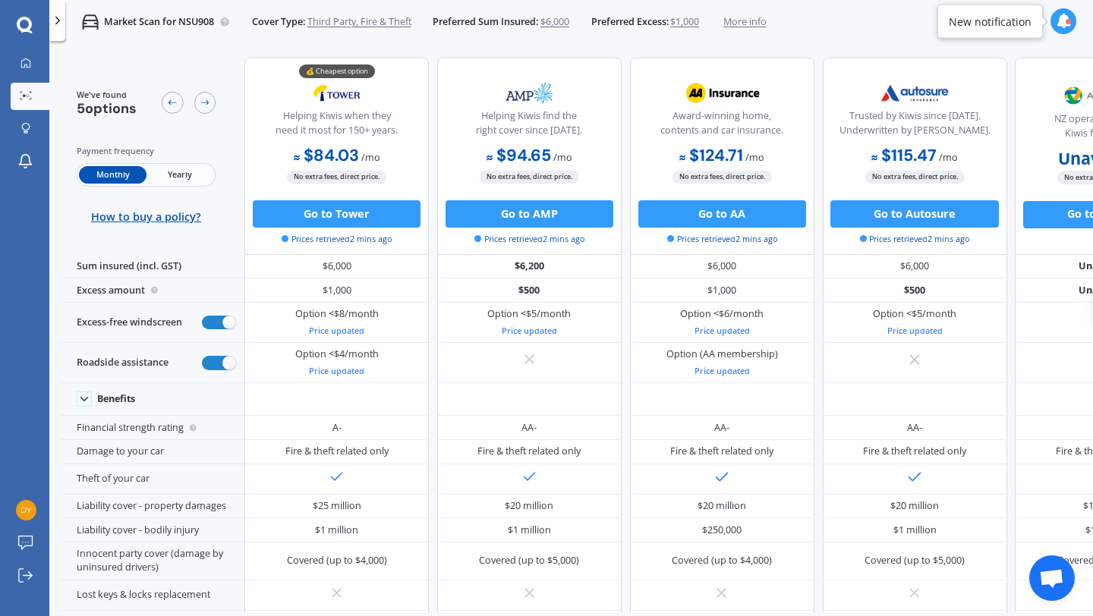
click at [343, 23] on span "Third Party, Fire & Theft" at bounding box center [359, 22] width 104 height 14
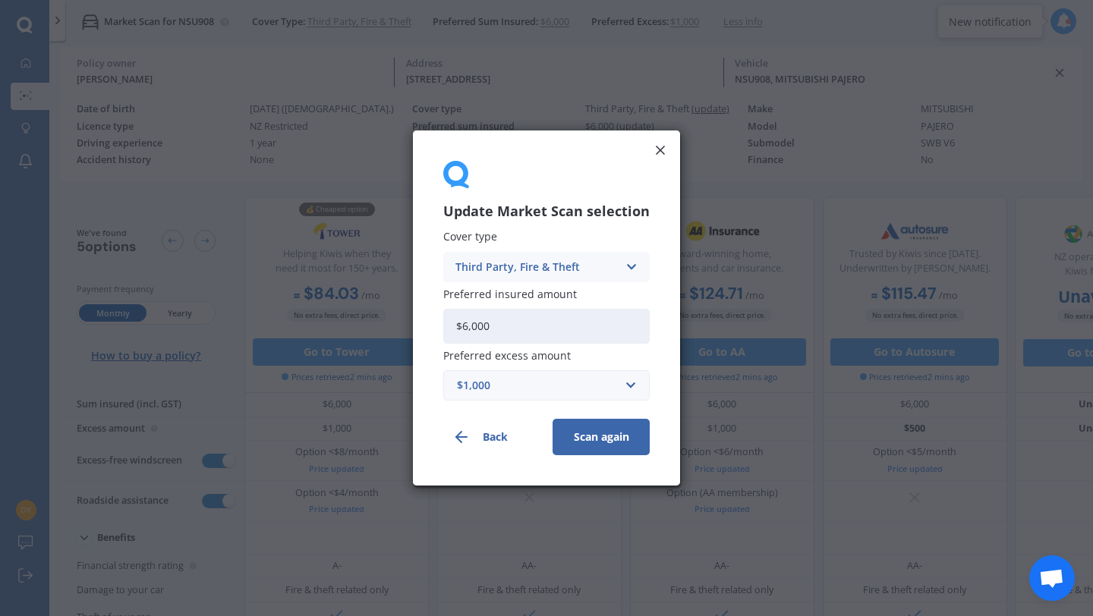
click at [532, 261] on div "Third Party, Fire & Theft" at bounding box center [536, 267] width 162 height 17
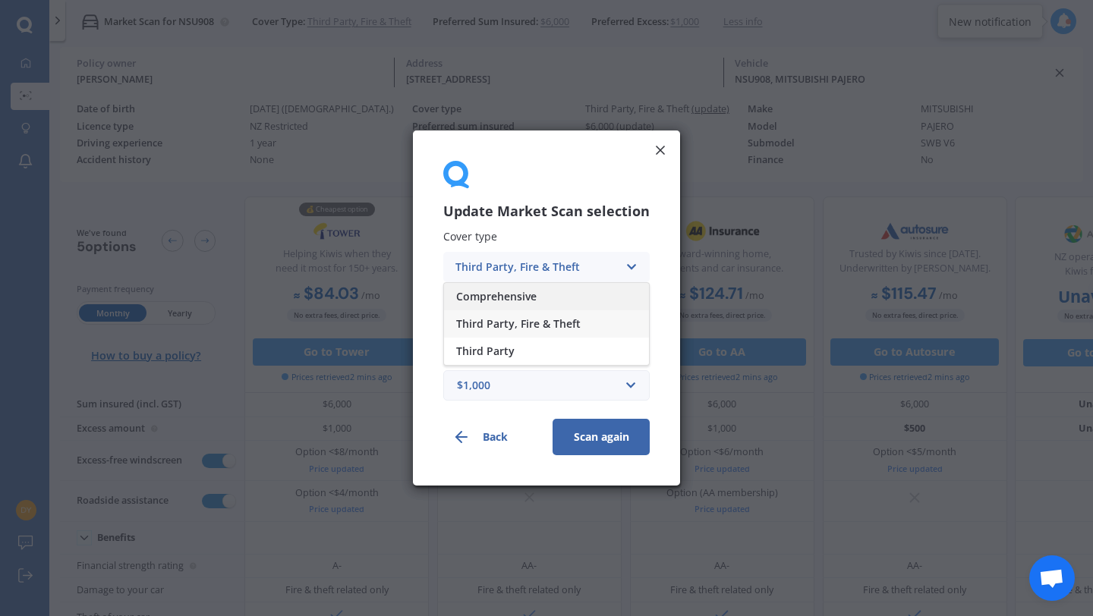
click at [530, 297] on span "Comprehensive" at bounding box center [496, 296] width 80 height 11
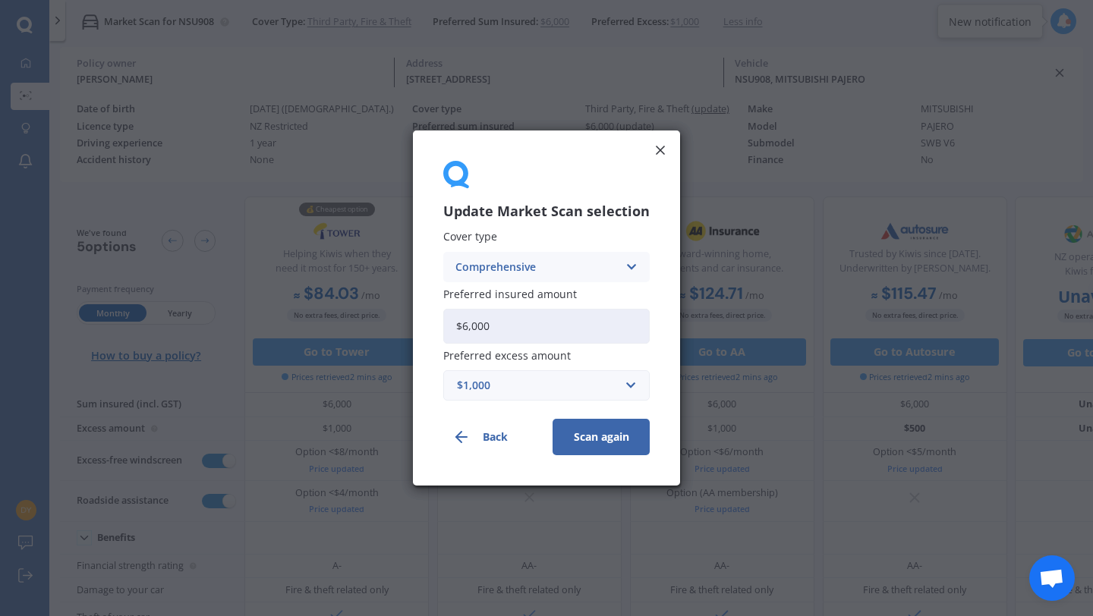
click at [593, 432] on button "Scan again" at bounding box center [600, 437] width 97 height 36
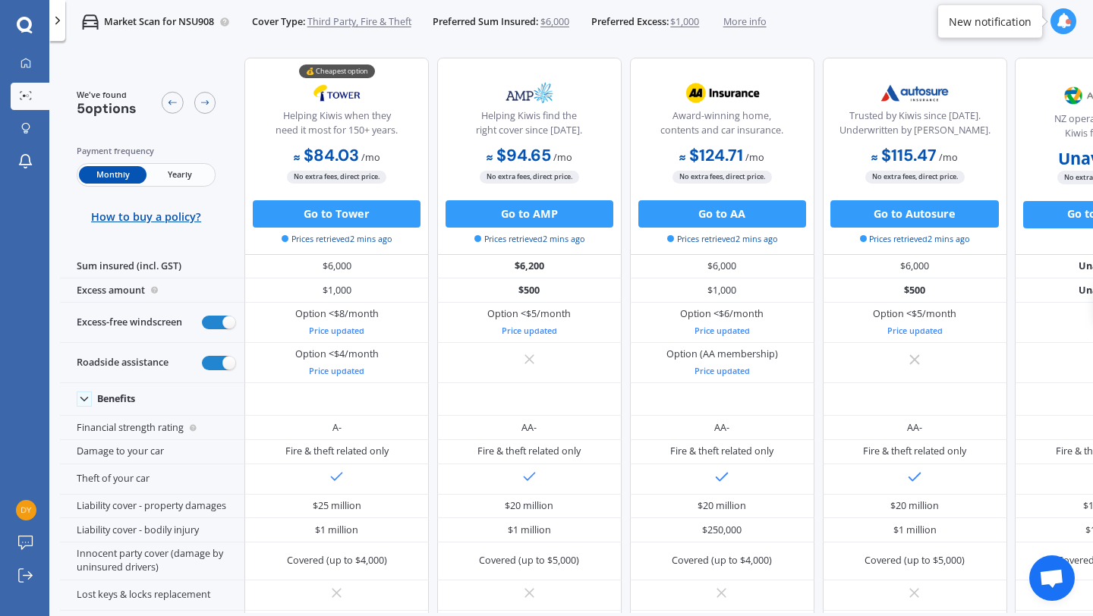
click at [766, 22] on span "More info" at bounding box center [744, 22] width 43 height 14
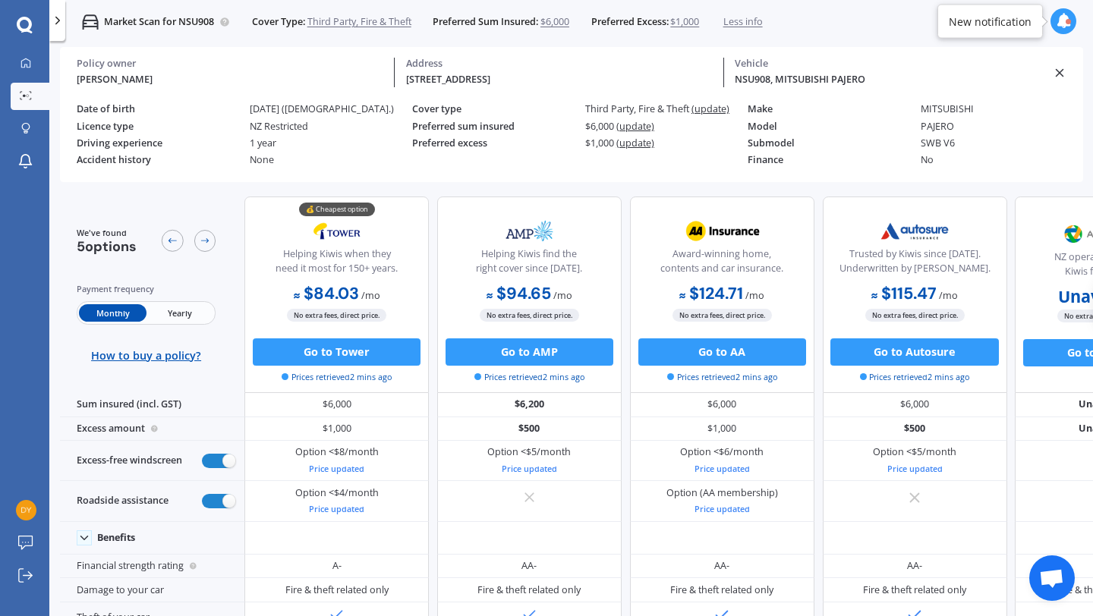
click at [759, 27] on span "Less info" at bounding box center [742, 22] width 39 height 14
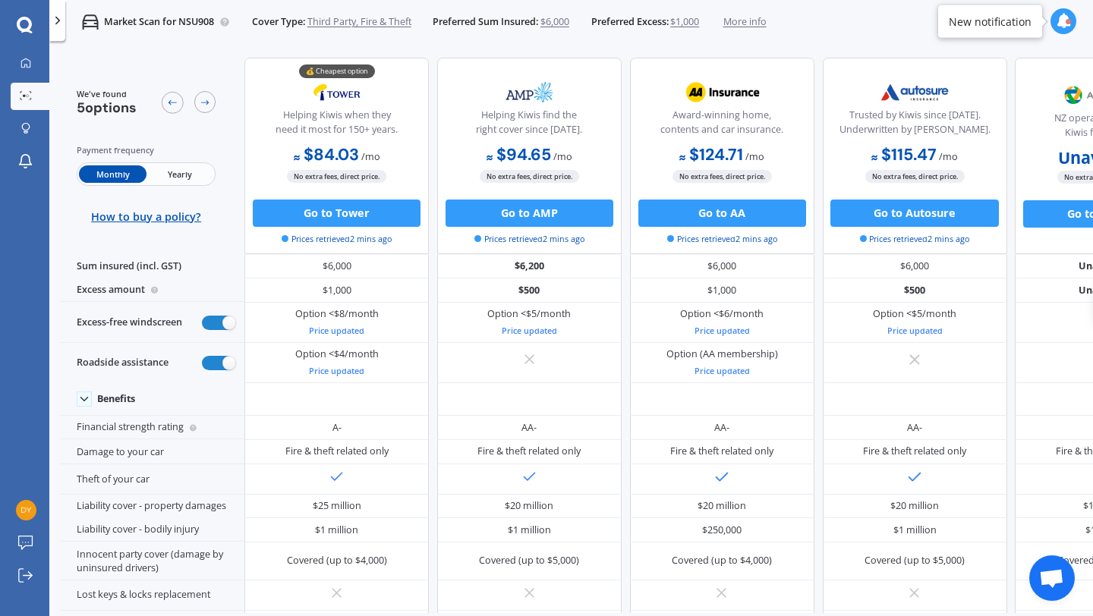
click at [1069, 27] on icon at bounding box center [1062, 21] width 15 height 15
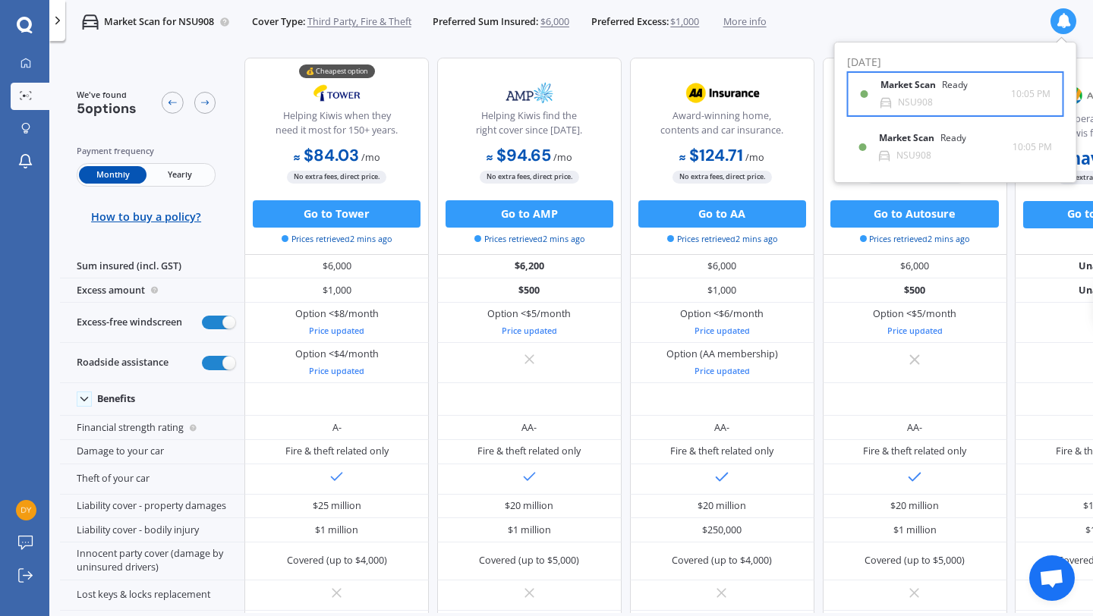
click at [954, 115] on div "Market Scan Ready NSU908 10:05 PM 10:05 PM" at bounding box center [955, 94] width 190 height 42
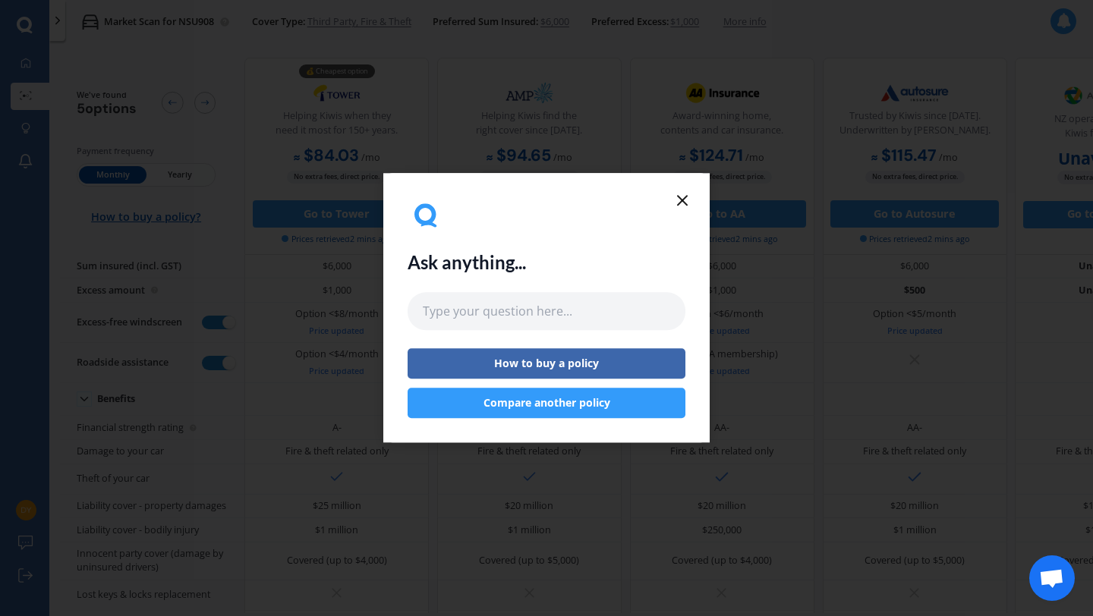
click at [611, 414] on button "Compare another policy" at bounding box center [546, 403] width 278 height 30
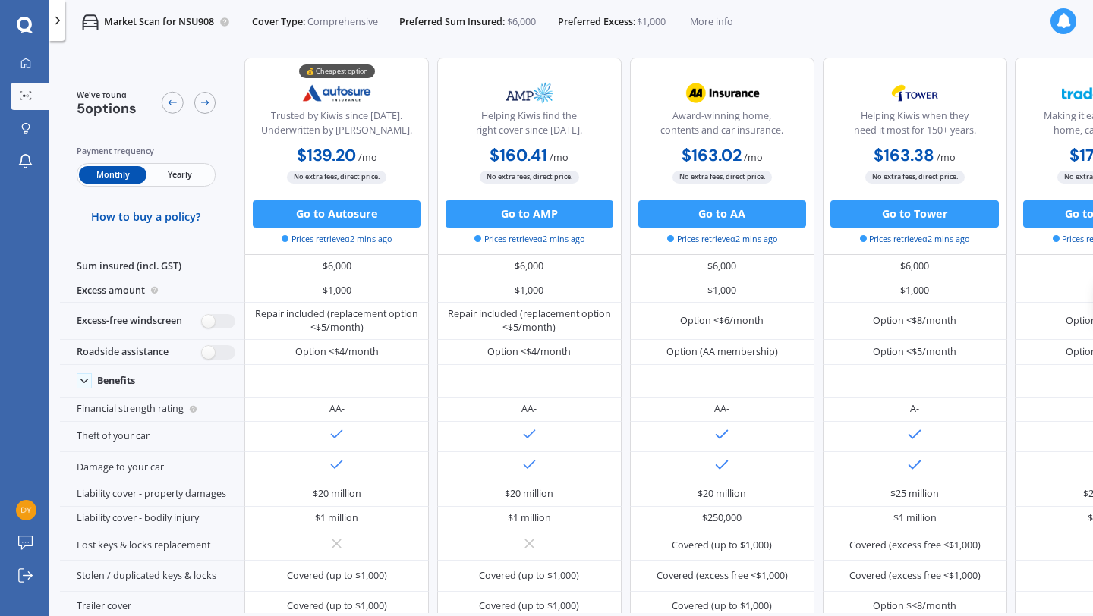
click at [356, 23] on span "Comprehensive" at bounding box center [342, 22] width 71 height 14
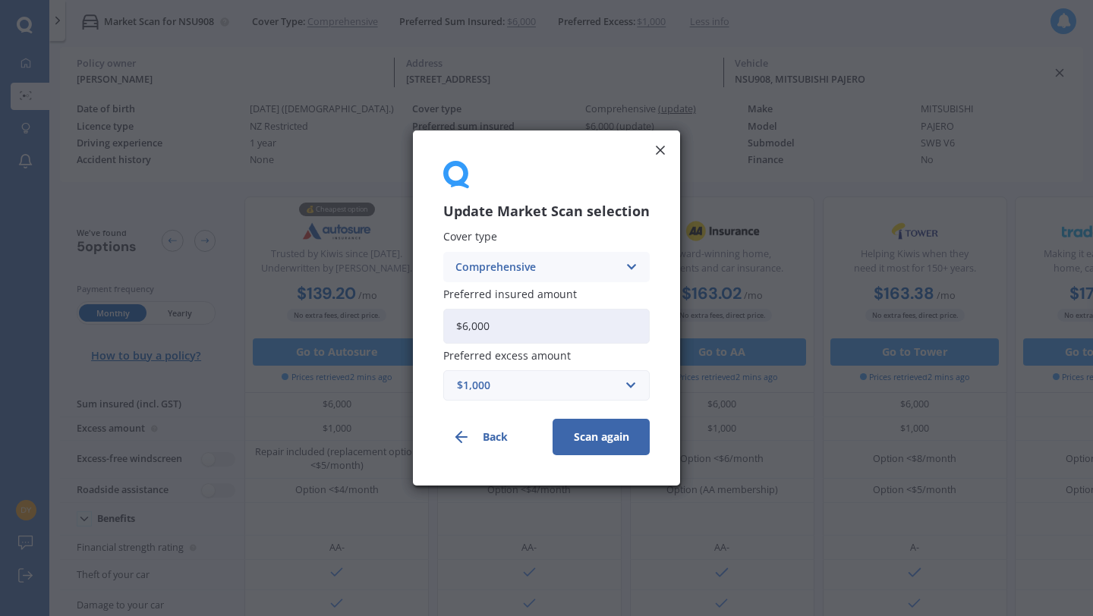
click at [507, 279] on div "Comprehensive Comprehensive Third Party, Fire & Theft Third Party" at bounding box center [546, 267] width 206 height 30
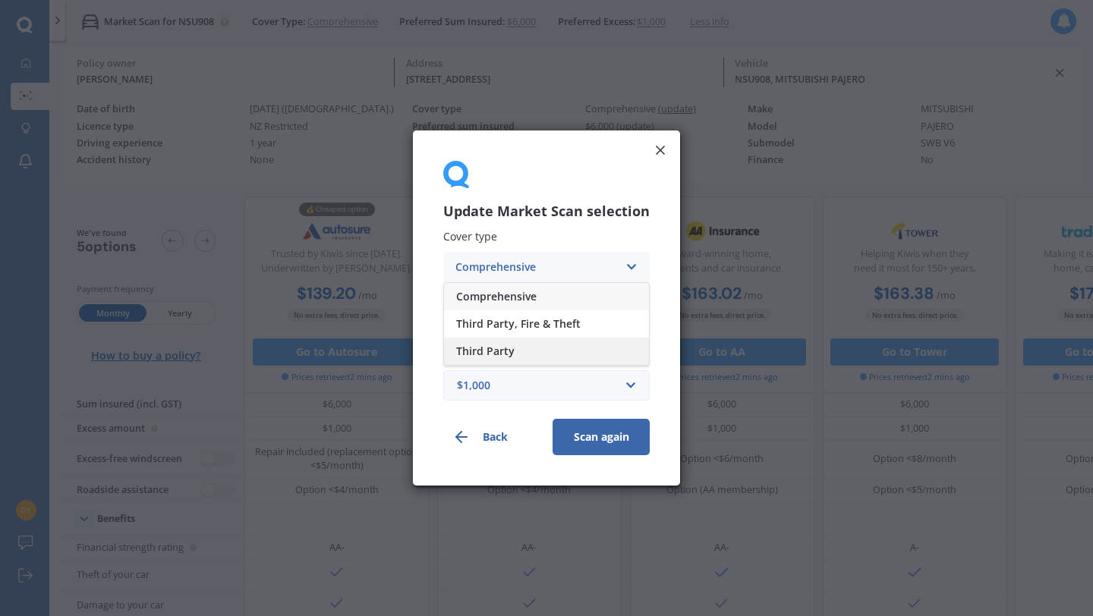
click at [511, 341] on div "Third Party" at bounding box center [546, 351] width 205 height 27
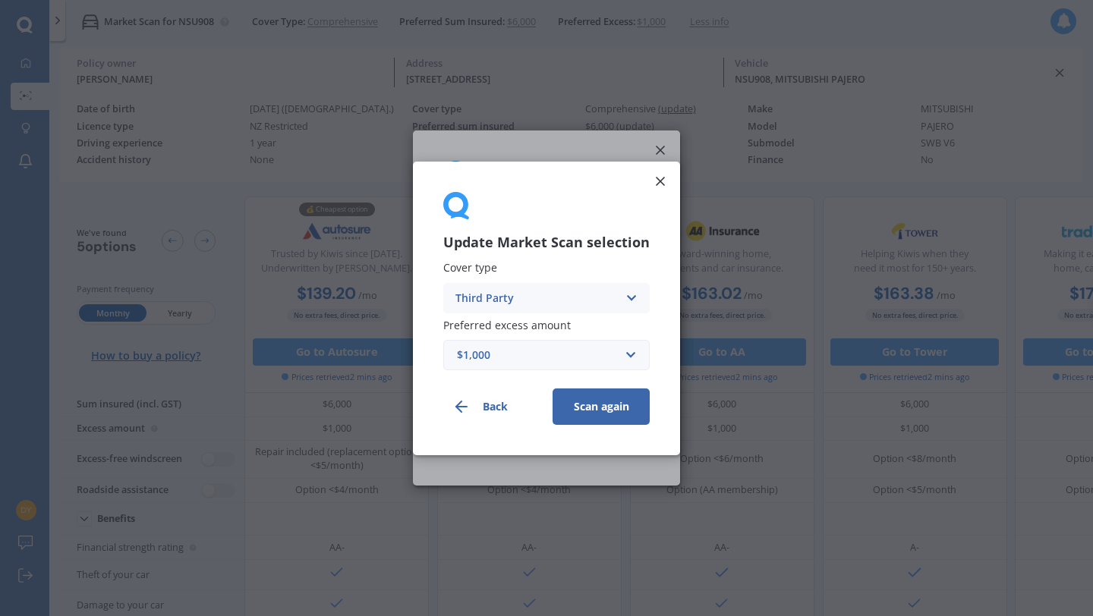
click at [597, 405] on button "Scan again" at bounding box center [600, 406] width 97 height 36
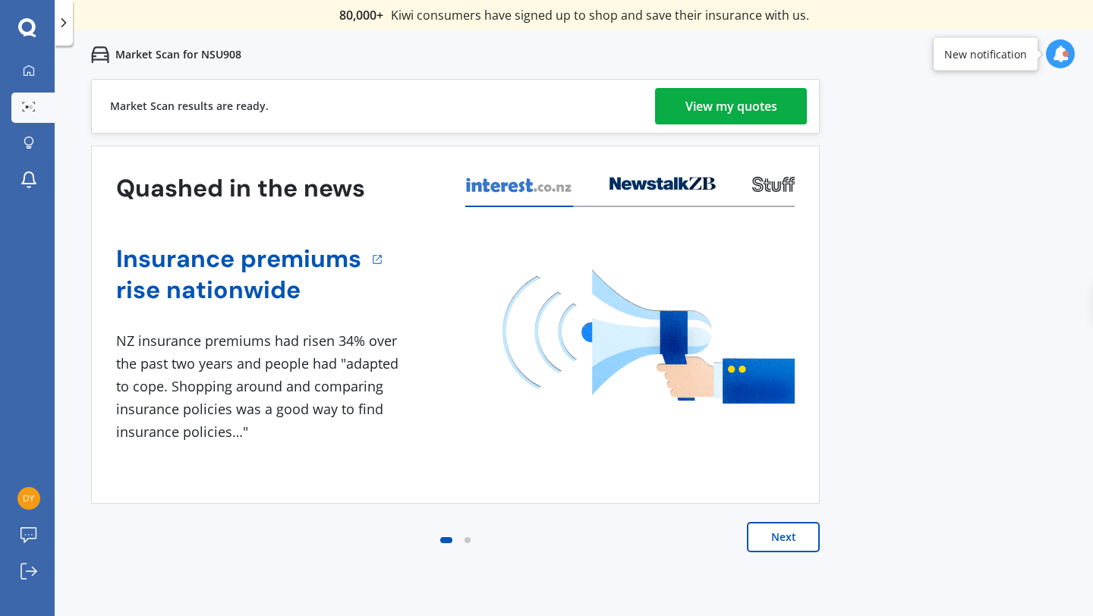
click at [754, 105] on div "View my quotes" at bounding box center [731, 106] width 92 height 36
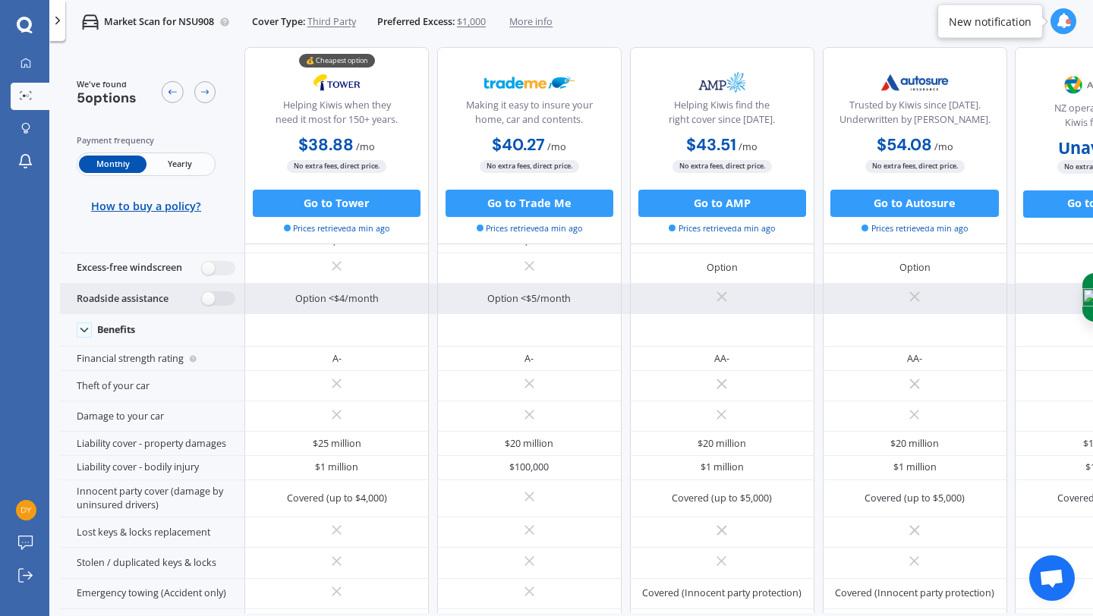
scroll to position [59, 0]
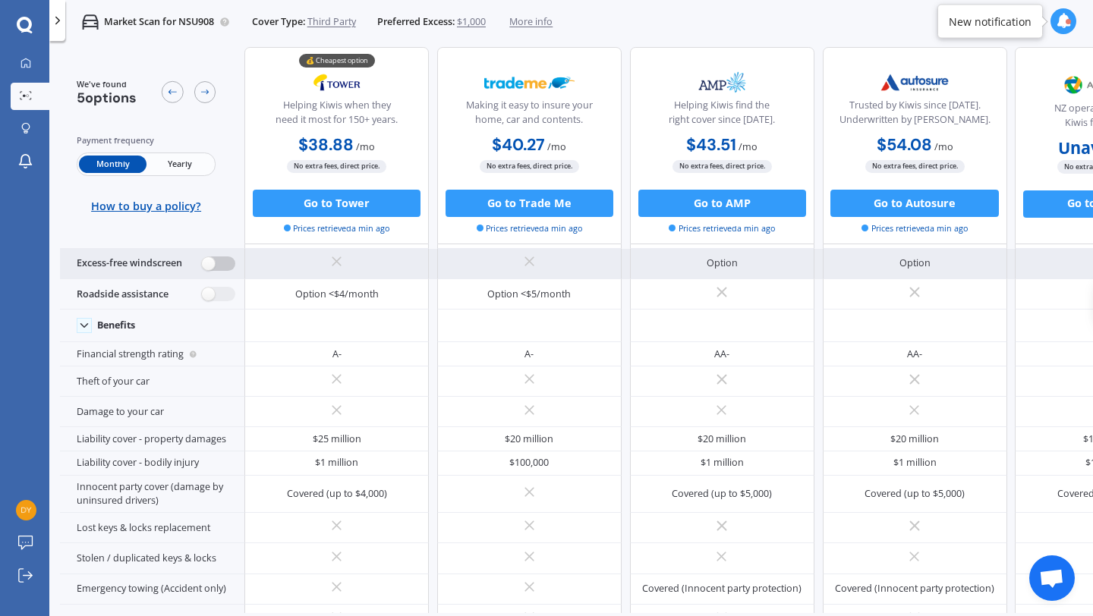
click at [217, 261] on label at bounding box center [218, 263] width 33 height 14
radio input "true"
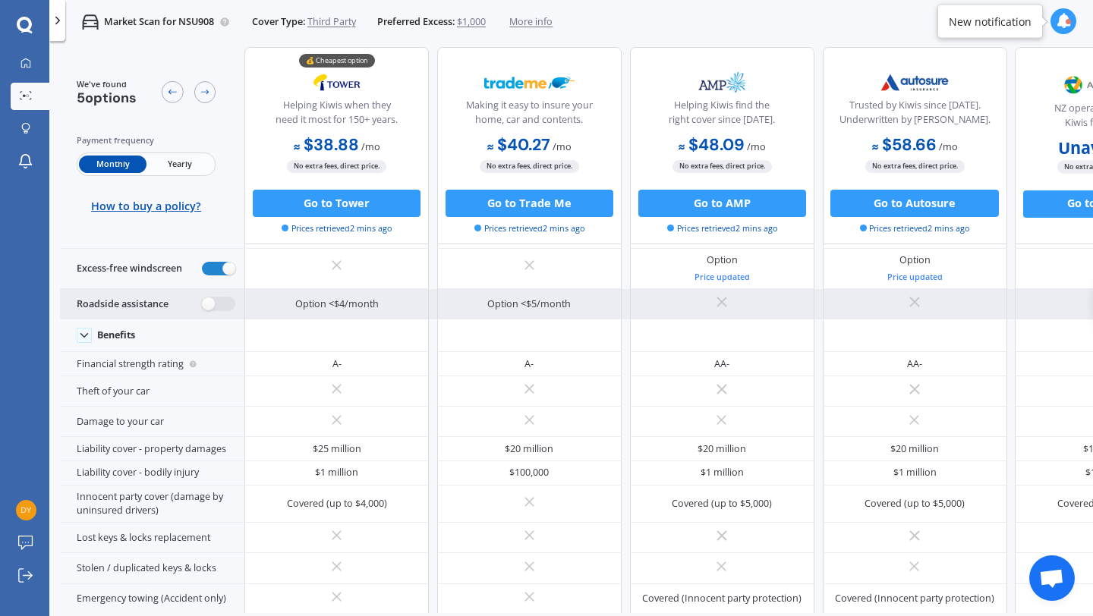
click at [217, 291] on div "Roadside assistance" at bounding box center [152, 304] width 184 height 30
click at [218, 309] on label at bounding box center [218, 304] width 33 height 14
radio input "true"
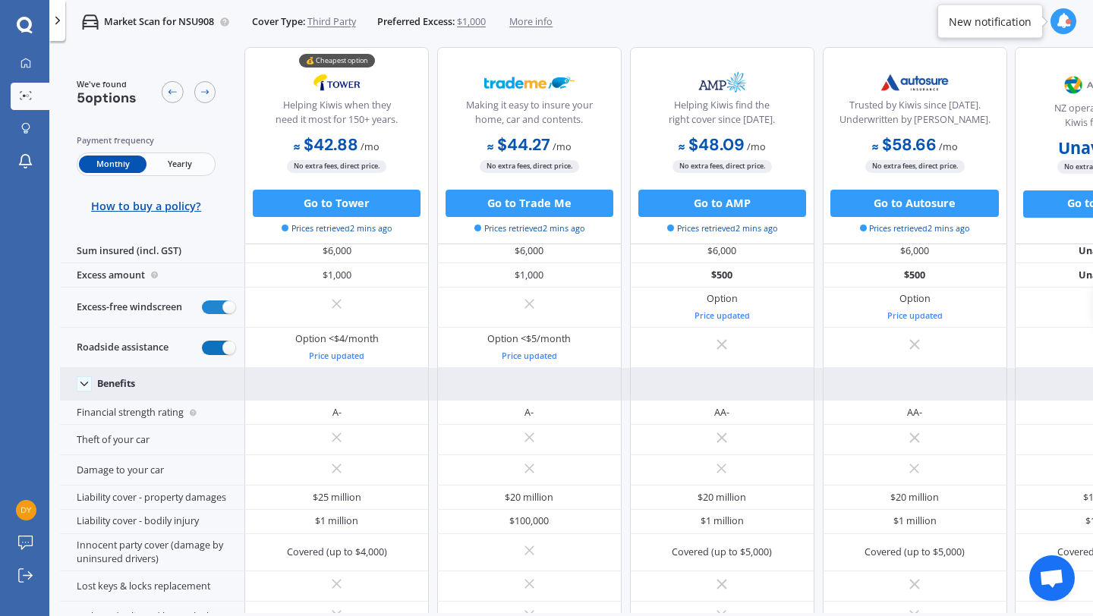
scroll to position [0, 0]
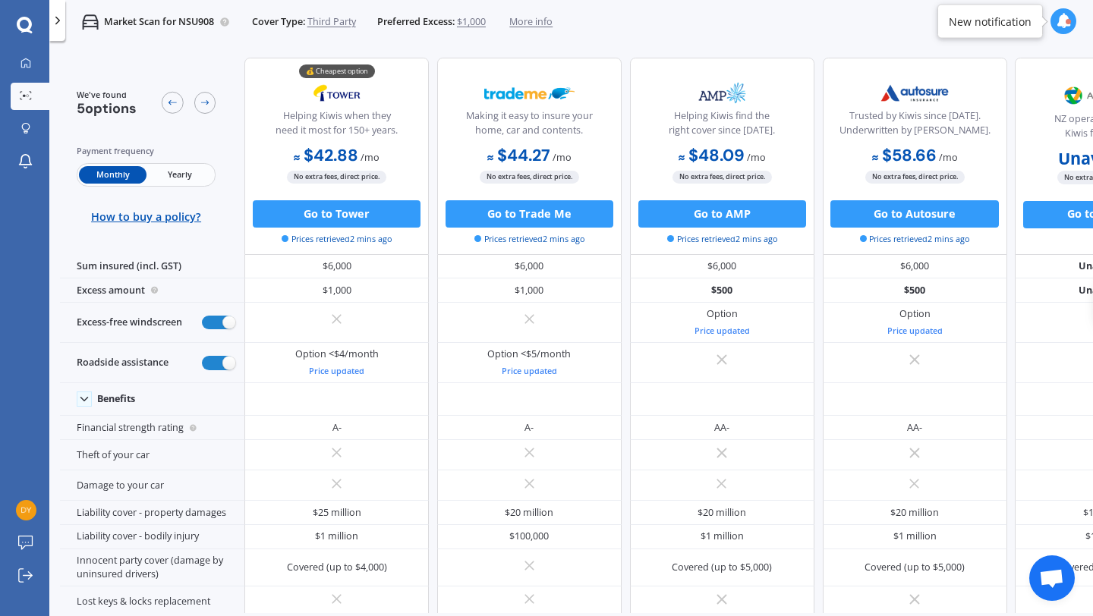
click at [473, 19] on span "$1,000" at bounding box center [471, 22] width 29 height 14
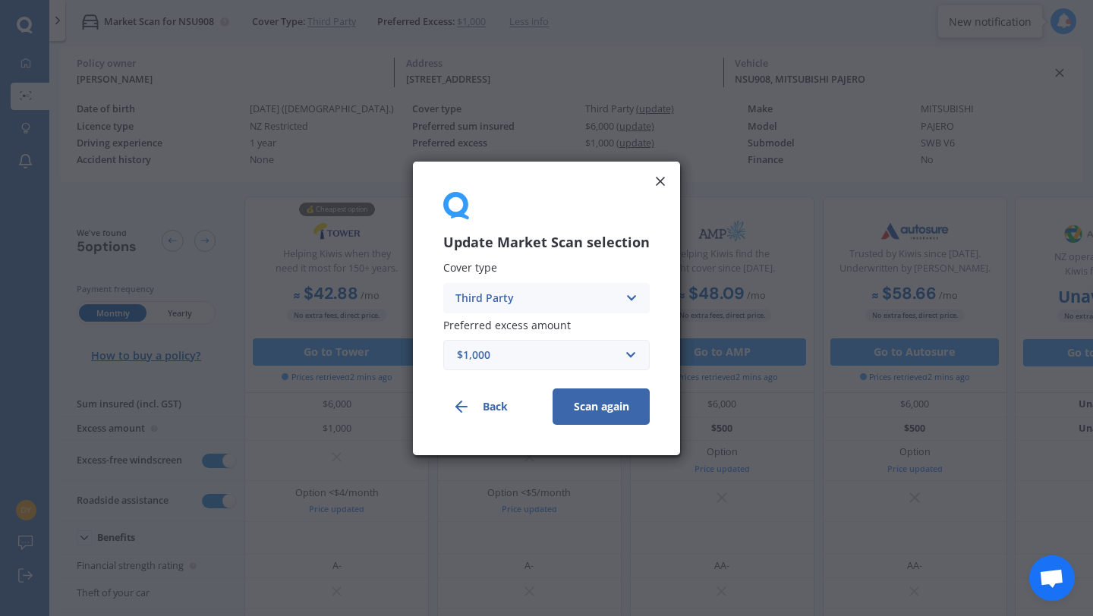
click at [593, 350] on div "$1,000" at bounding box center [537, 354] width 161 height 17
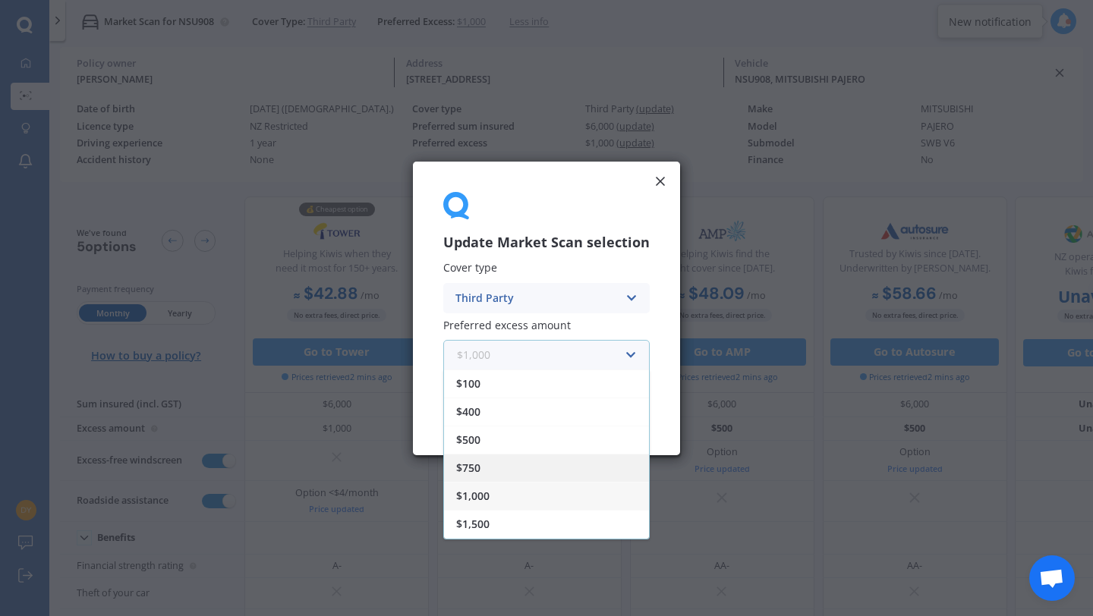
scroll to position [27, 0]
click at [555, 220] on div at bounding box center [546, 207] width 206 height 30
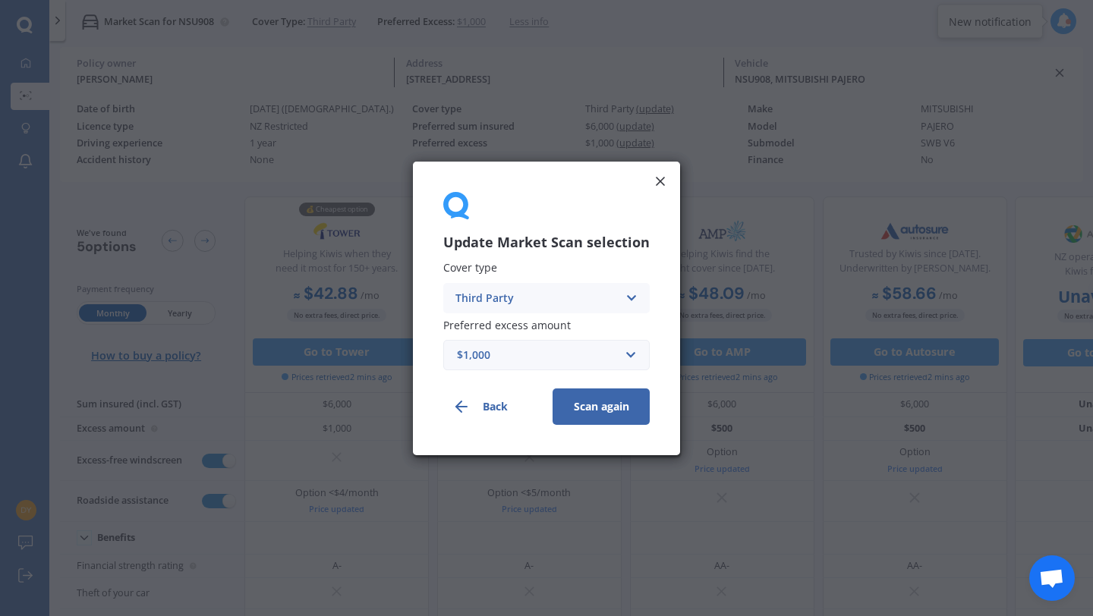
click at [657, 179] on line at bounding box center [660, 182] width 8 height 8
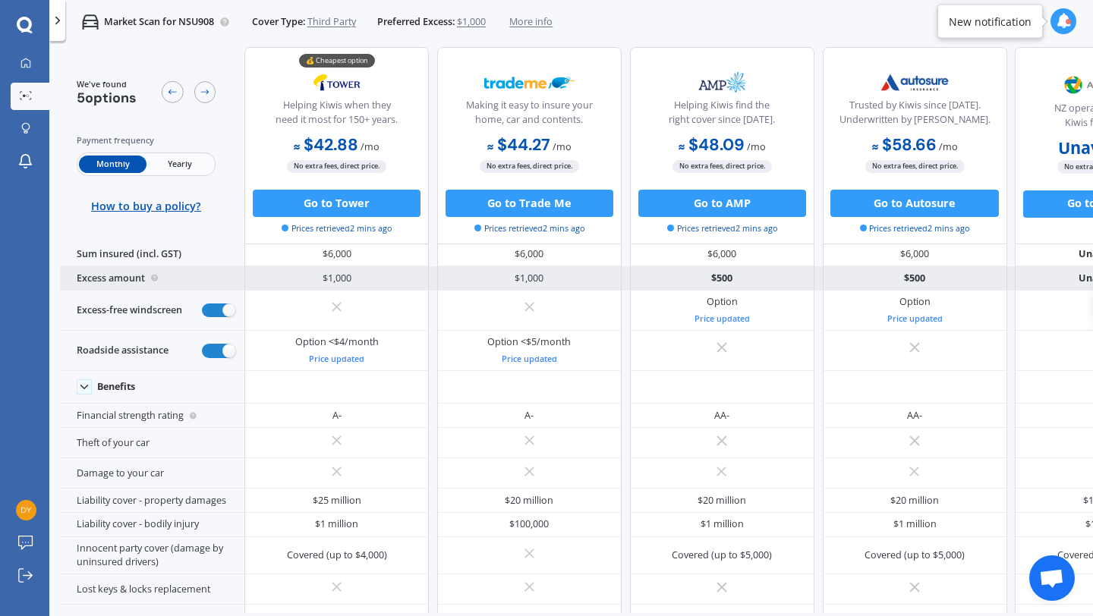
scroll to position [0, 0]
